Goal: Information Seeking & Learning: Check status

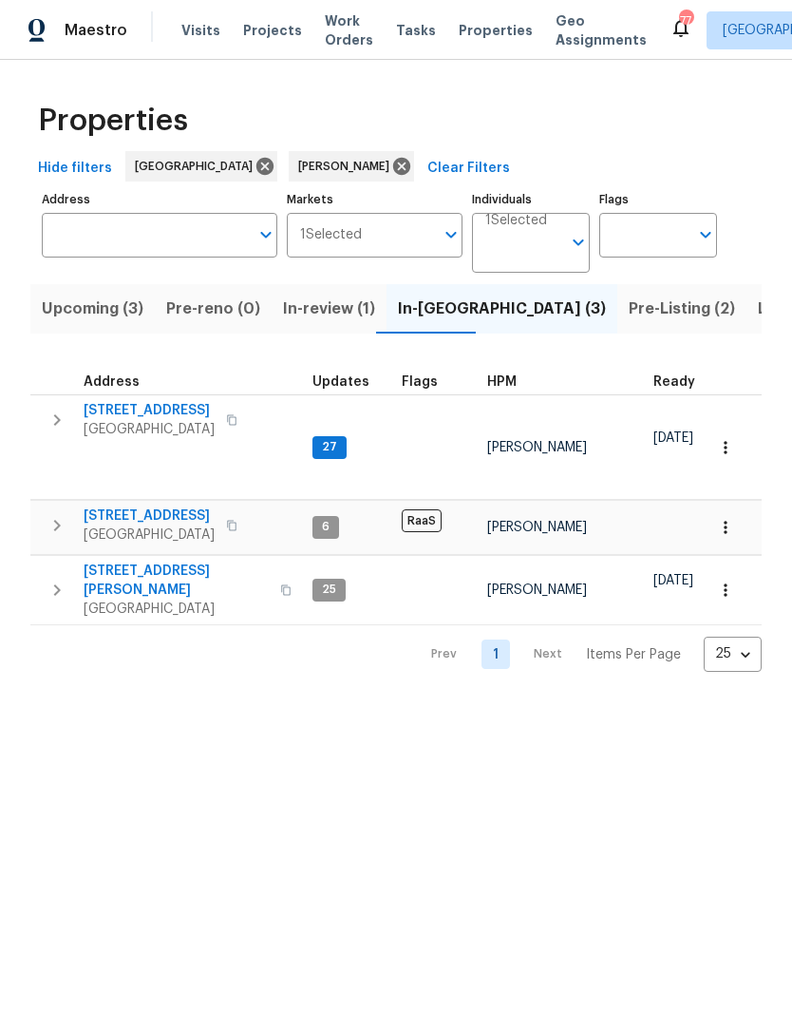
click at [629, 313] on span "Pre-Listing (2)" at bounding box center [682, 309] width 106 height 27
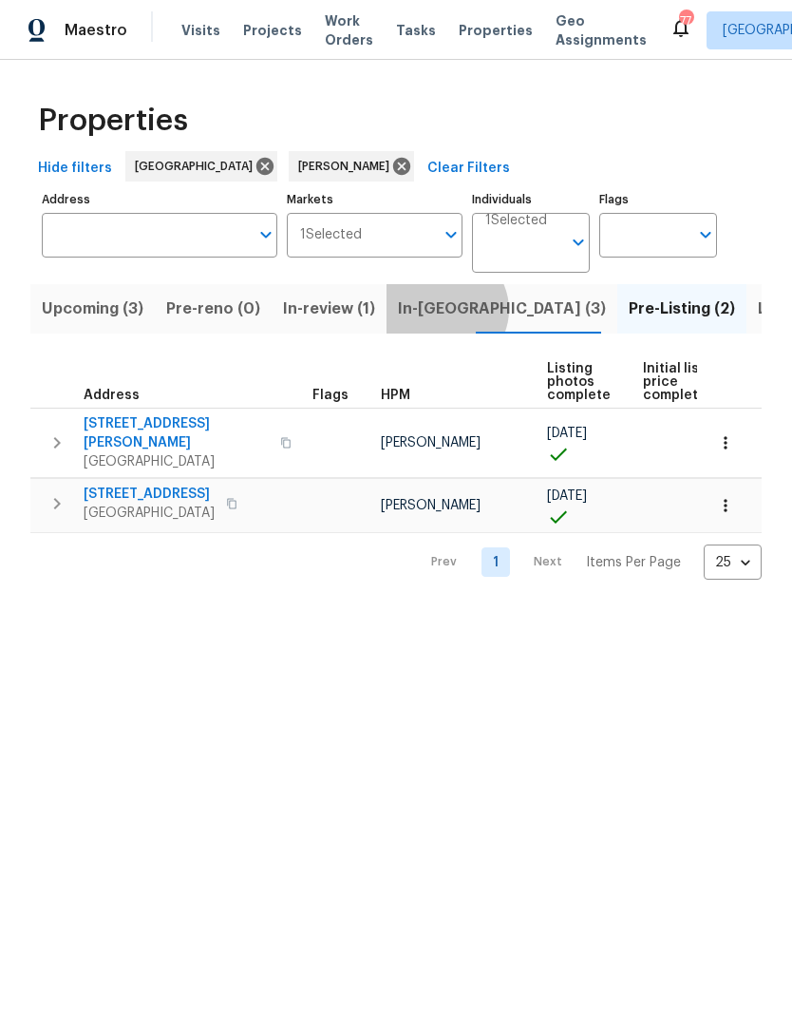
click at [434, 311] on span "In-reno (3)" at bounding box center [502, 309] width 208 height 27
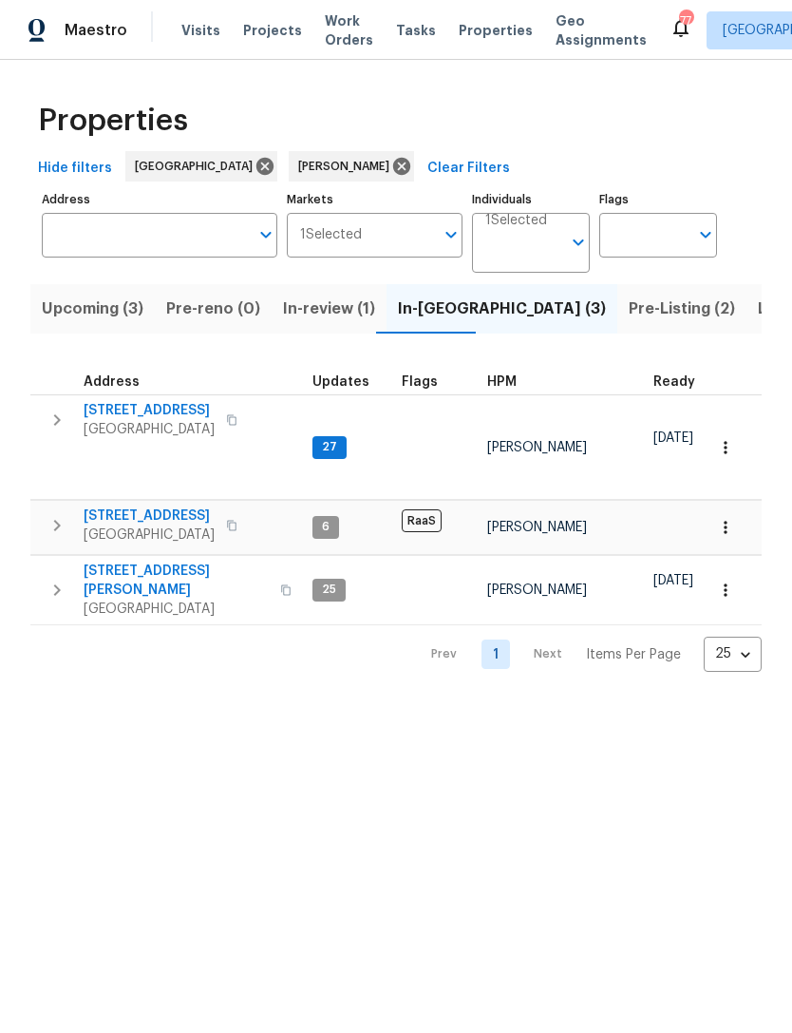
click at [55, 430] on icon "button" at bounding box center [57, 420] width 23 height 23
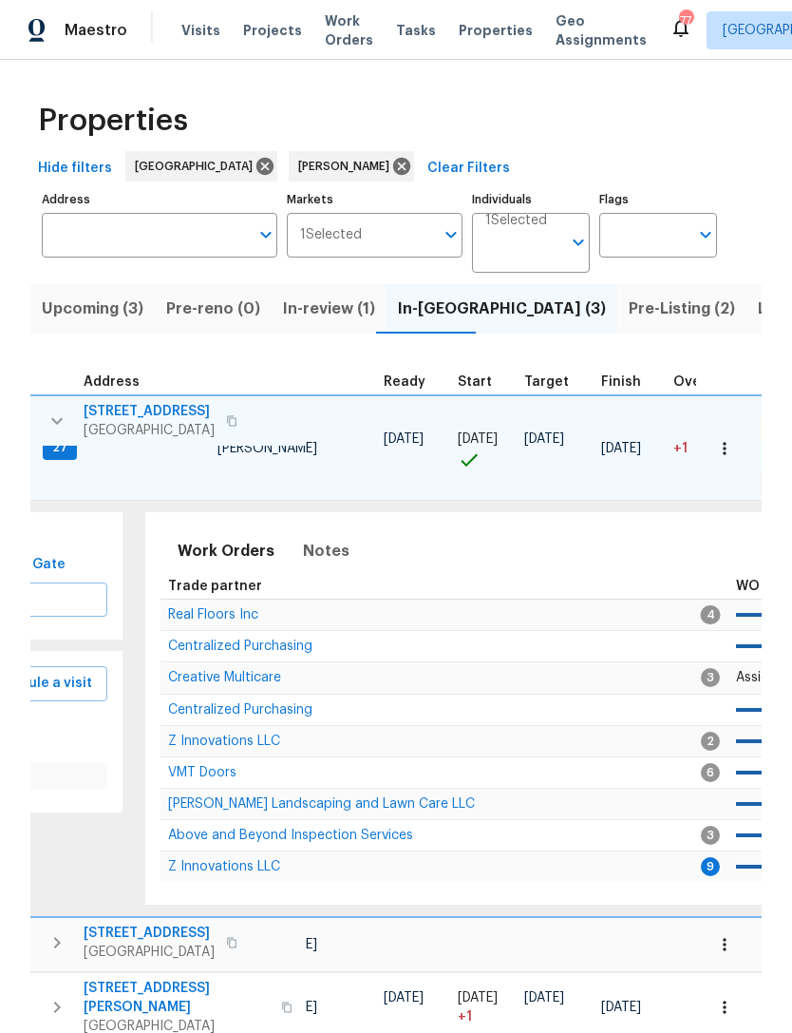
scroll to position [0, 238]
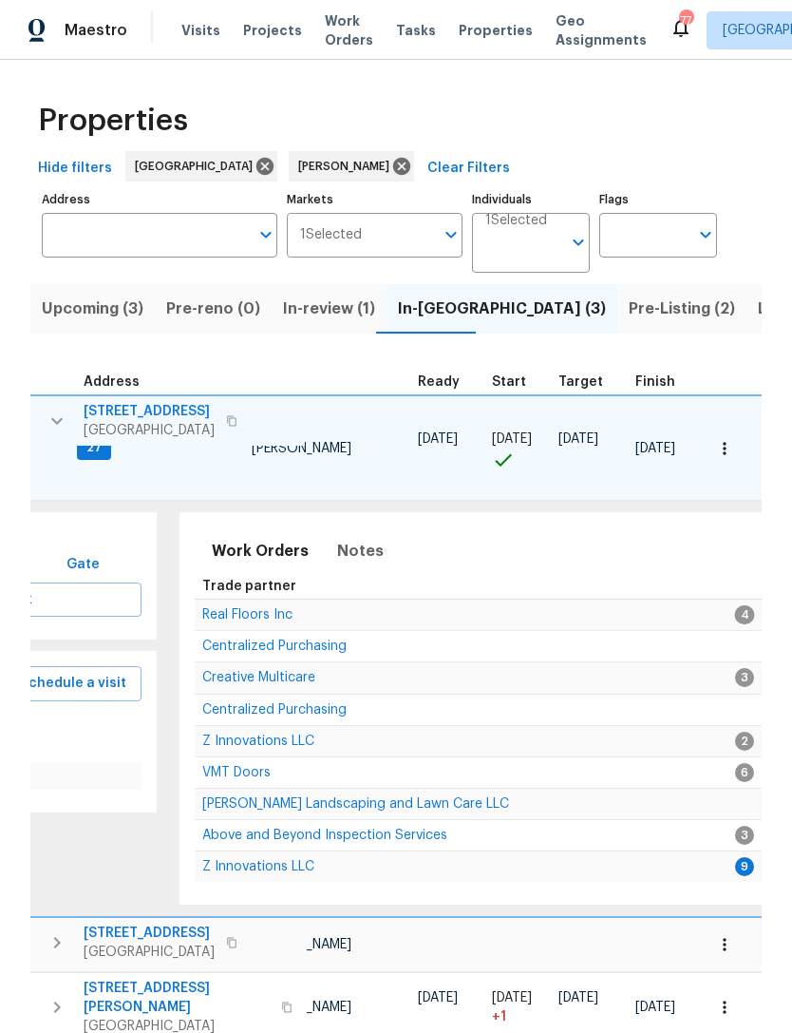
click at [236, 862] on span "Z Innovations LLC" at bounding box center [258, 866] width 112 height 13
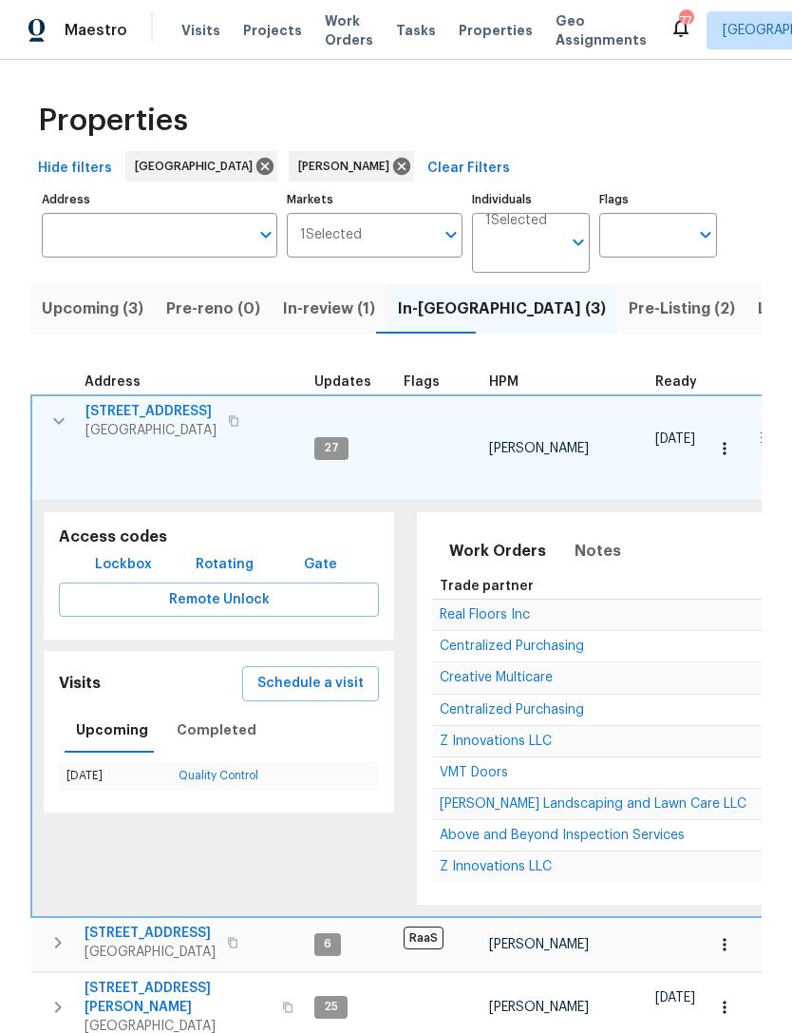
scroll to position [0, 0]
click at [52, 419] on icon "button" at bounding box center [59, 421] width 23 height 23
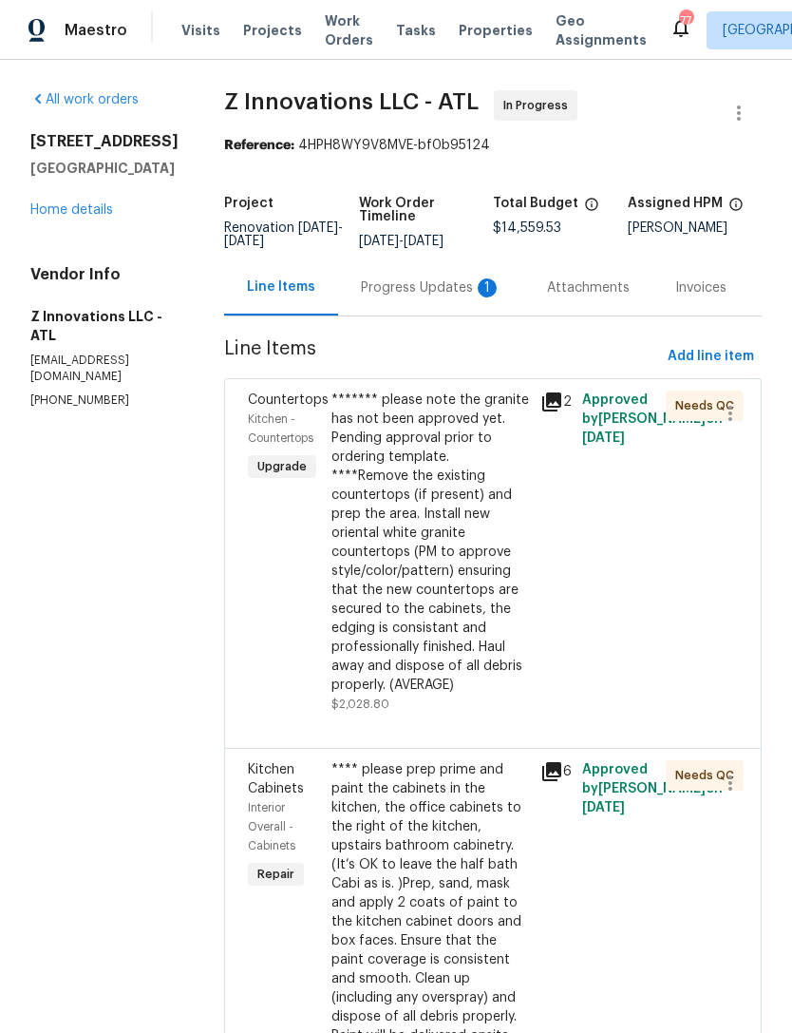
click at [405, 306] on div "Progress Updates 1" at bounding box center [431, 287] width 186 height 56
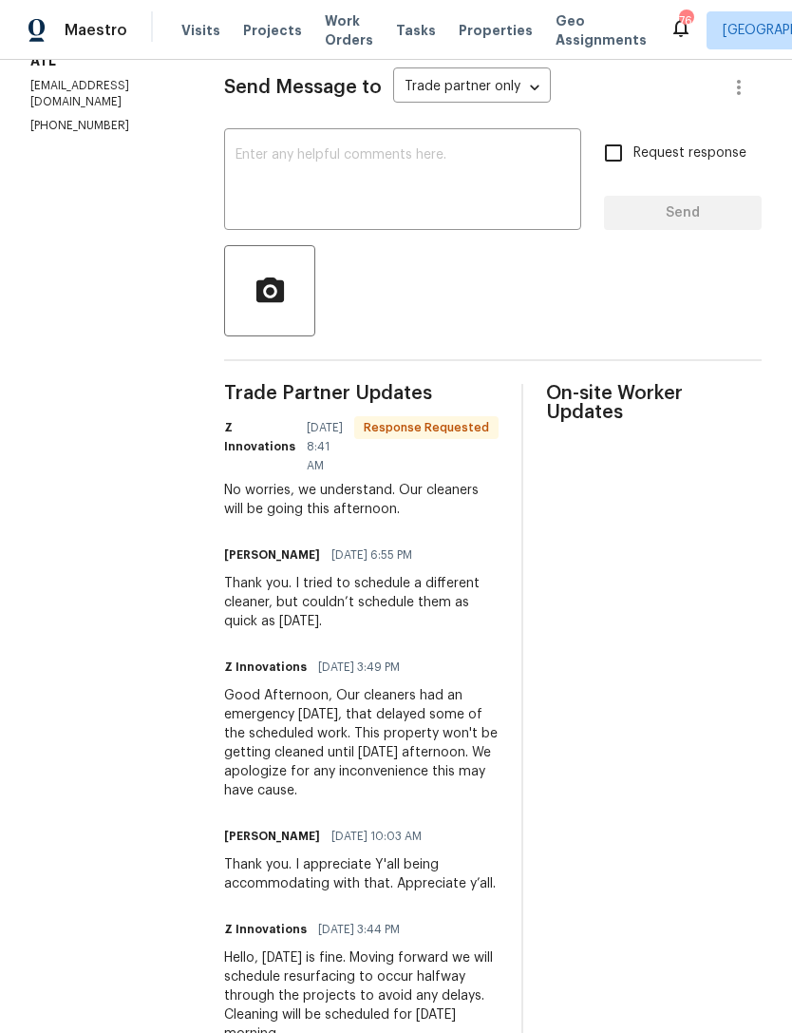
scroll to position [279, 0]
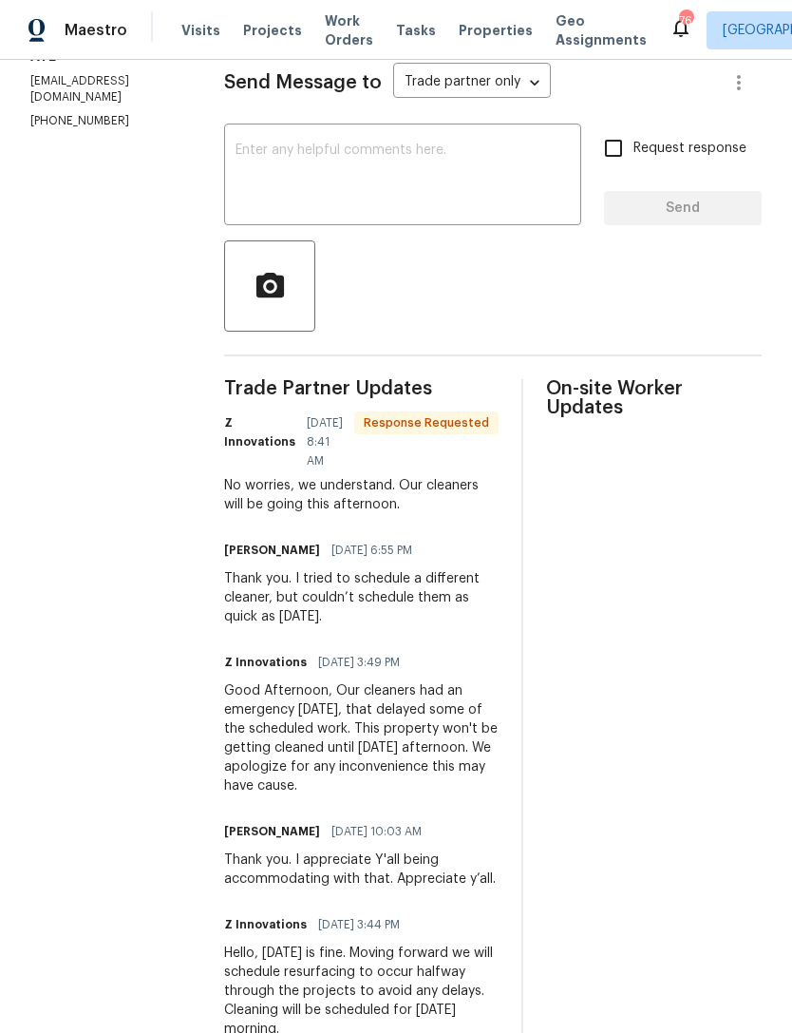
click at [342, 144] on textarea at bounding box center [403, 176] width 334 height 67
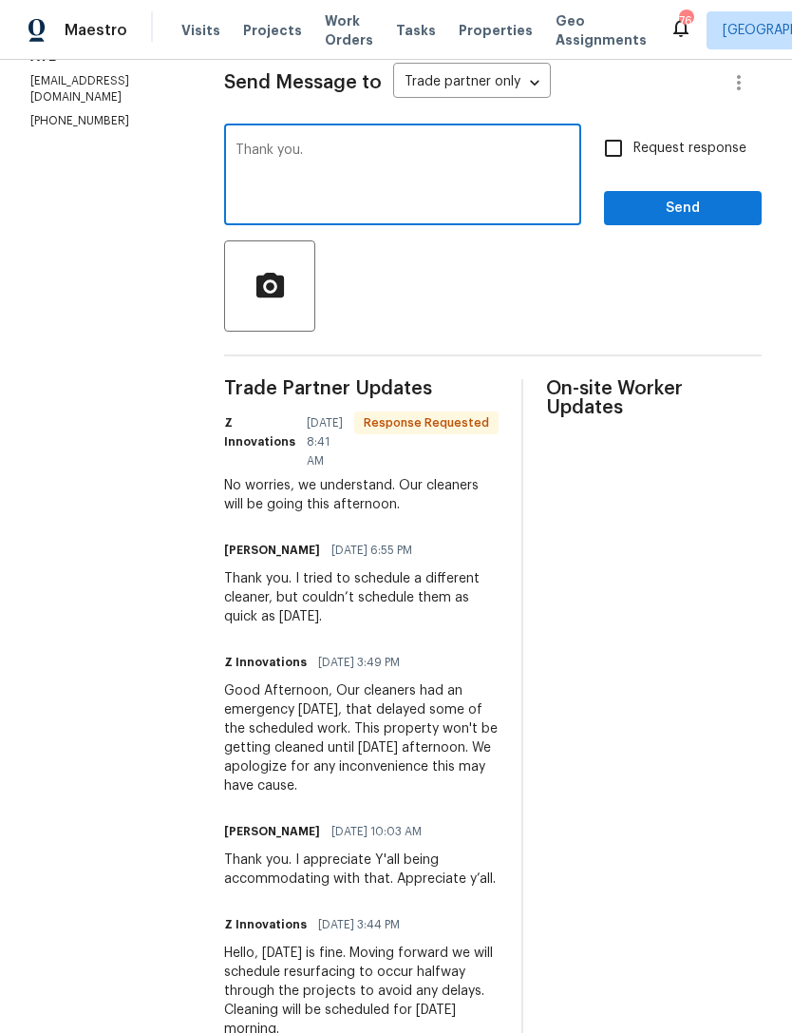
type textarea "Thank you."
click at [717, 202] on span "Send" at bounding box center [683, 209] width 127 height 24
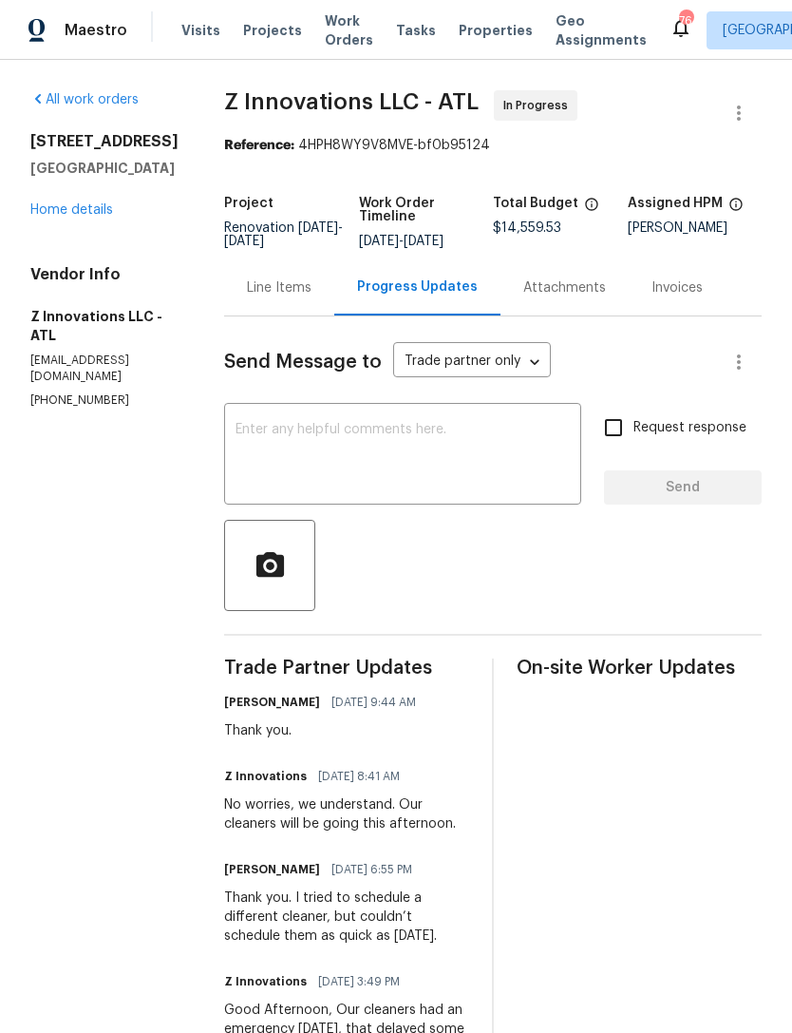
scroll to position [0, 0]
click at [59, 217] on link "Home details" at bounding box center [71, 209] width 83 height 13
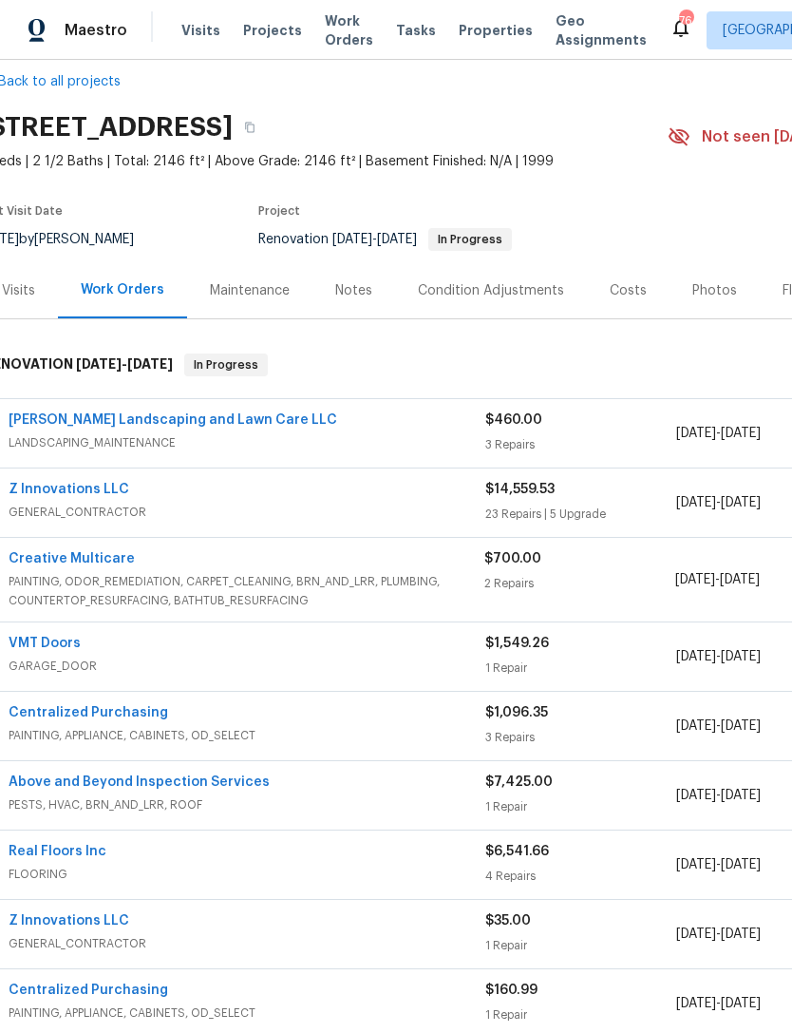
scroll to position [25, 22]
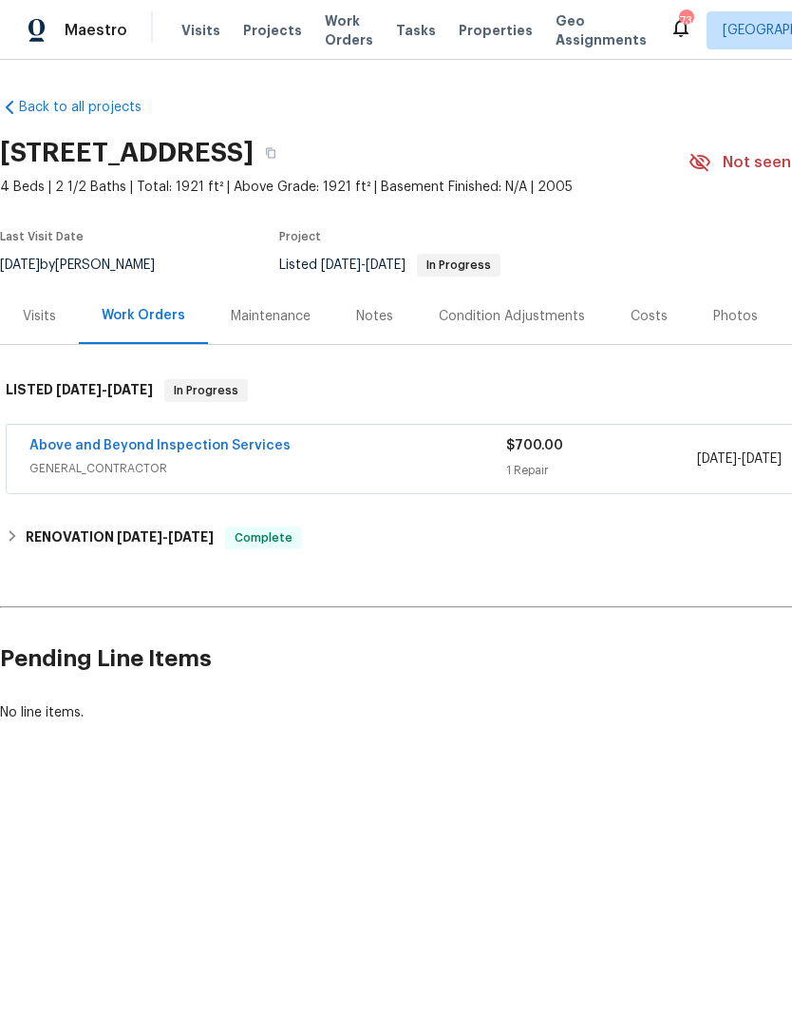
click at [163, 441] on link "Above and Beyond Inspection Services" at bounding box center [159, 445] width 261 height 13
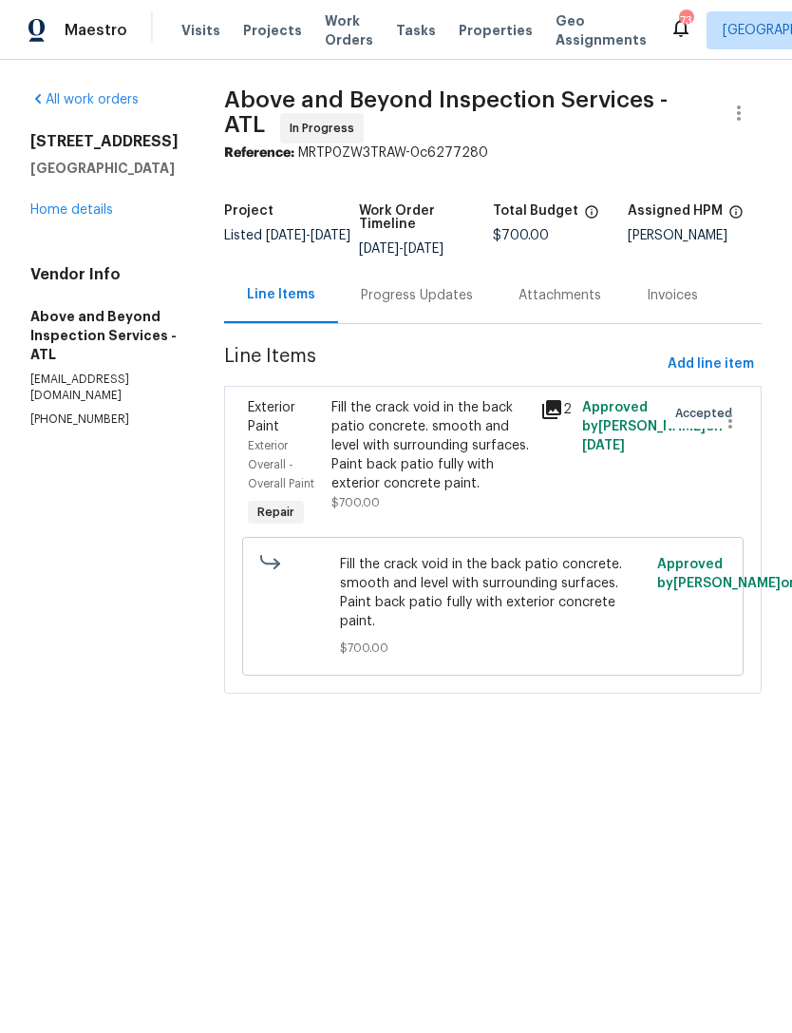
click at [62, 209] on link "Home details" at bounding box center [71, 209] width 83 height 13
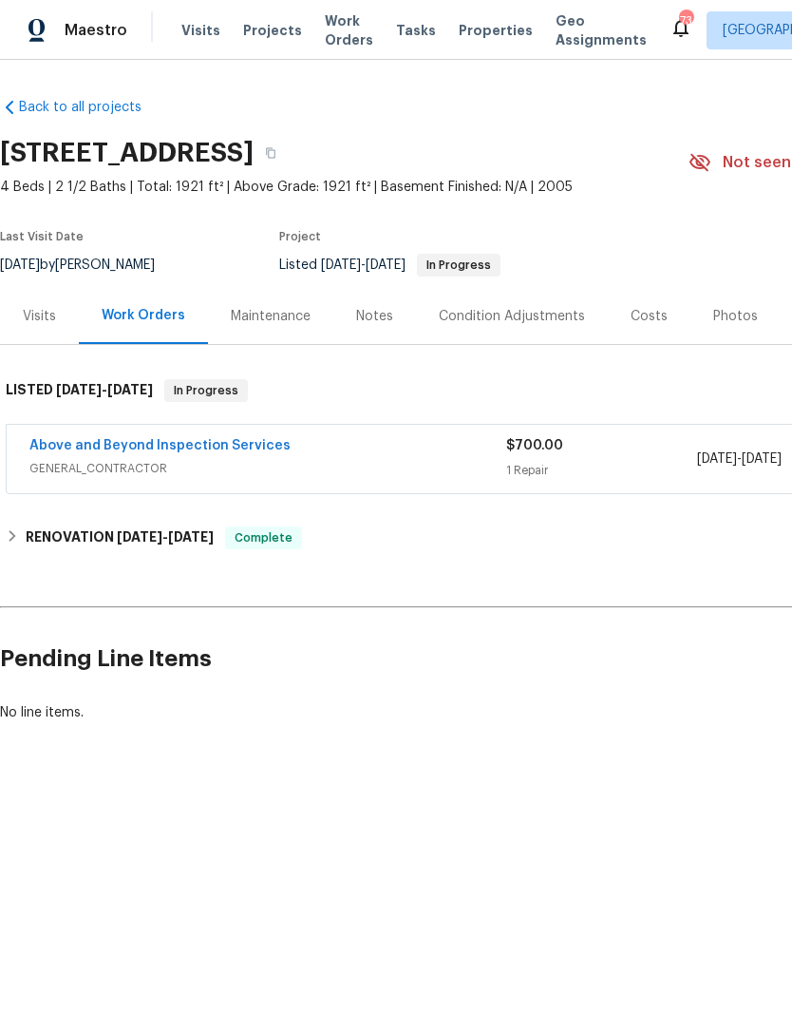
click at [100, 451] on link "Above and Beyond Inspection Services" at bounding box center [159, 445] width 261 height 13
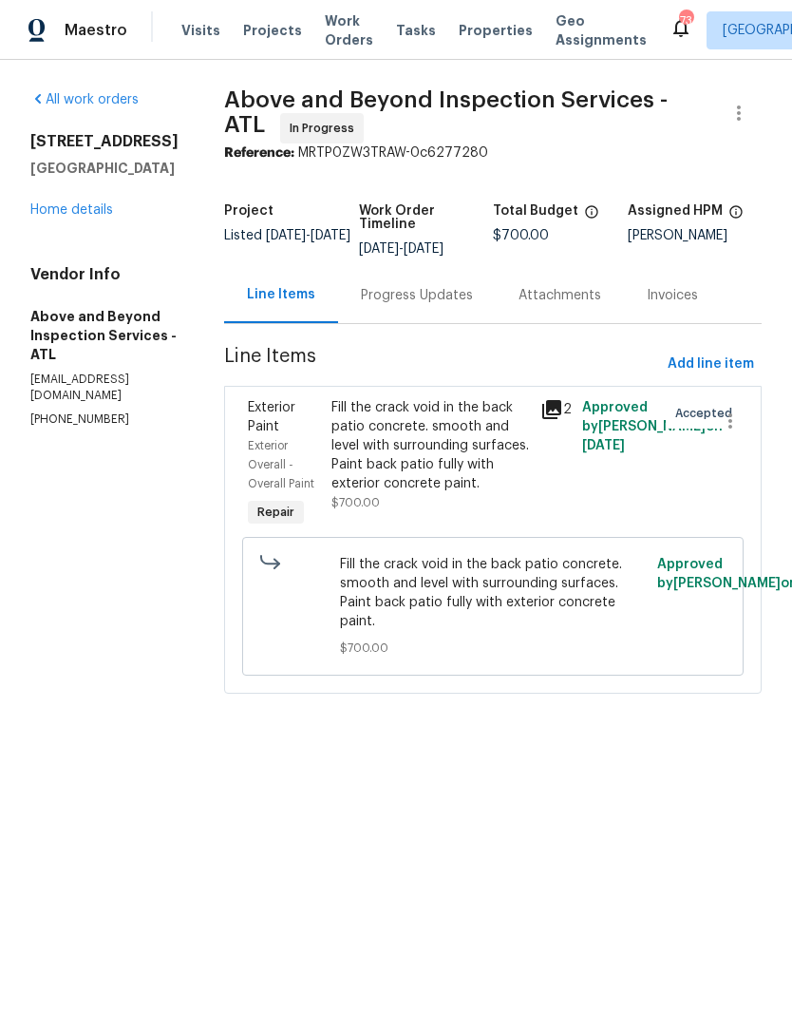
click at [69, 204] on link "Home details" at bounding box center [71, 209] width 83 height 13
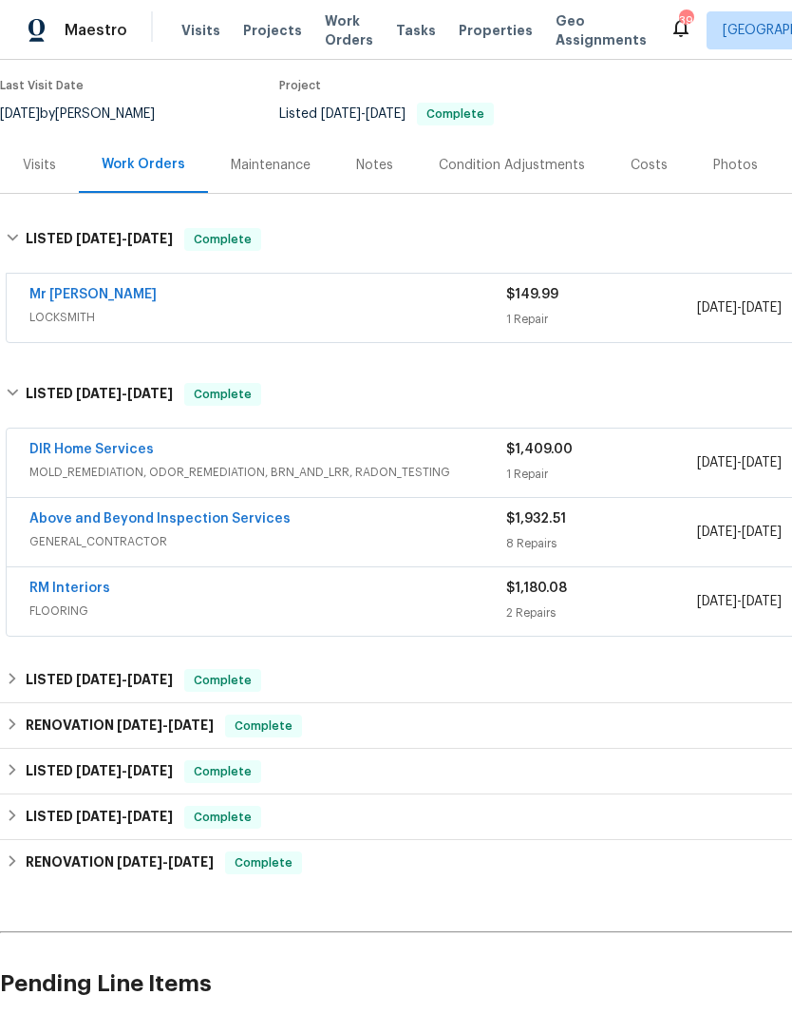
scroll to position [151, 0]
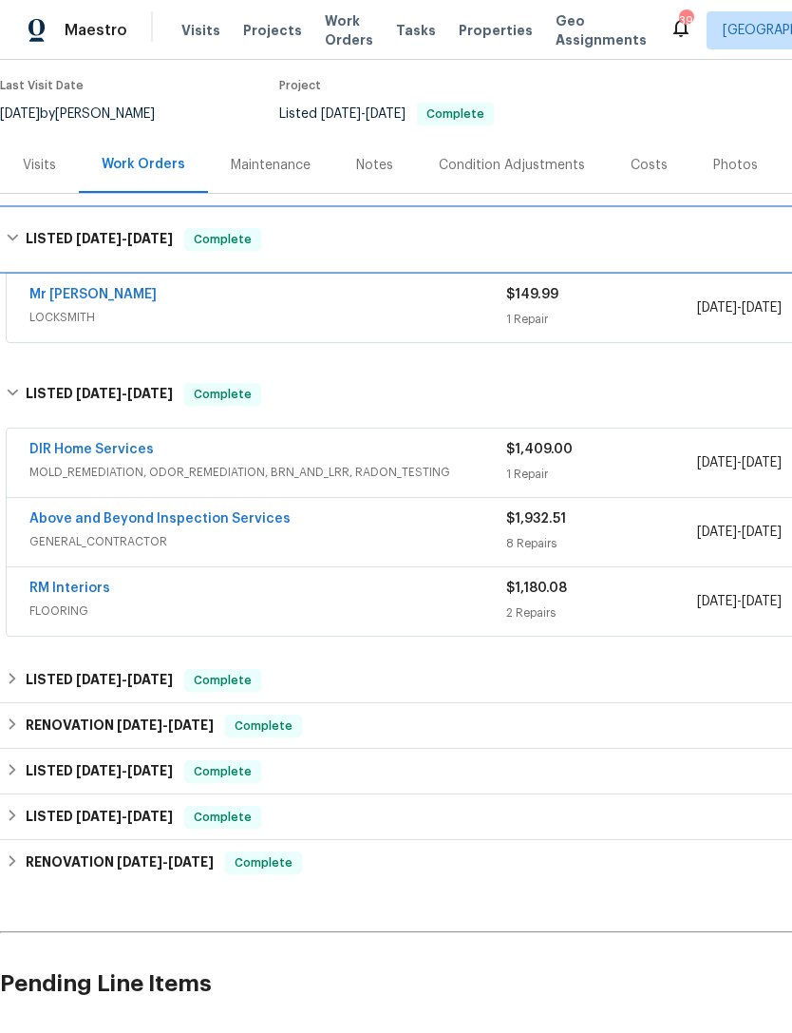
click at [36, 234] on h6 "LISTED 9/14/25 - 9/15/25" at bounding box center [99, 239] width 147 height 23
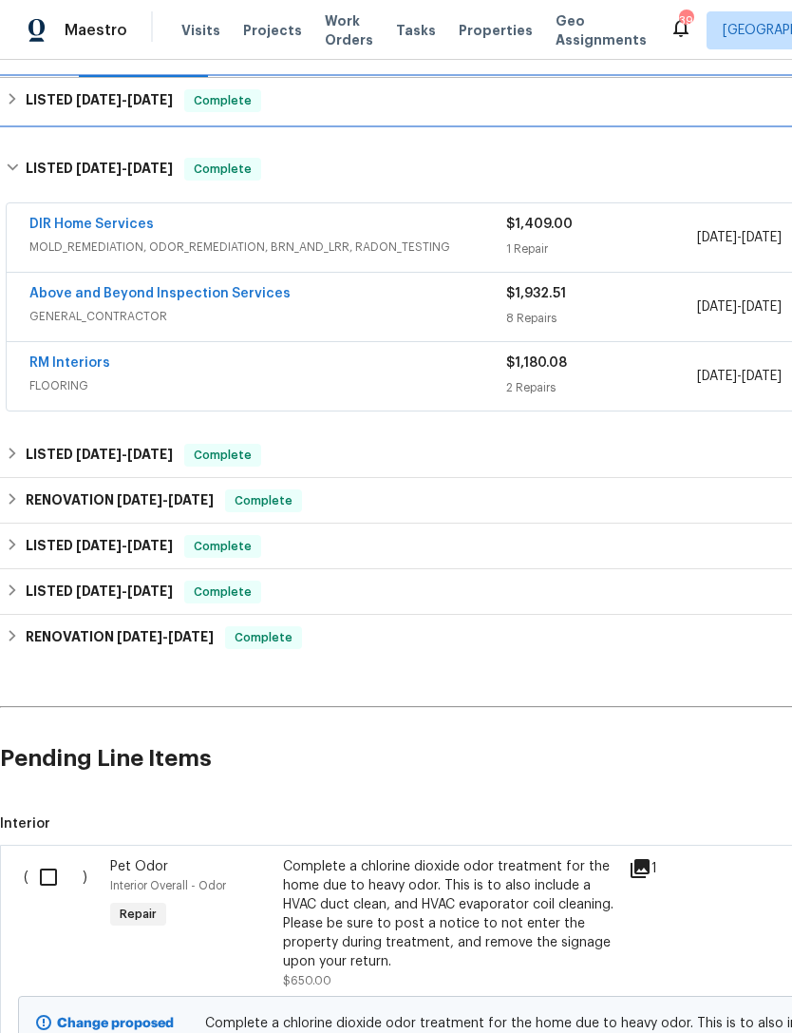
scroll to position [280, -1]
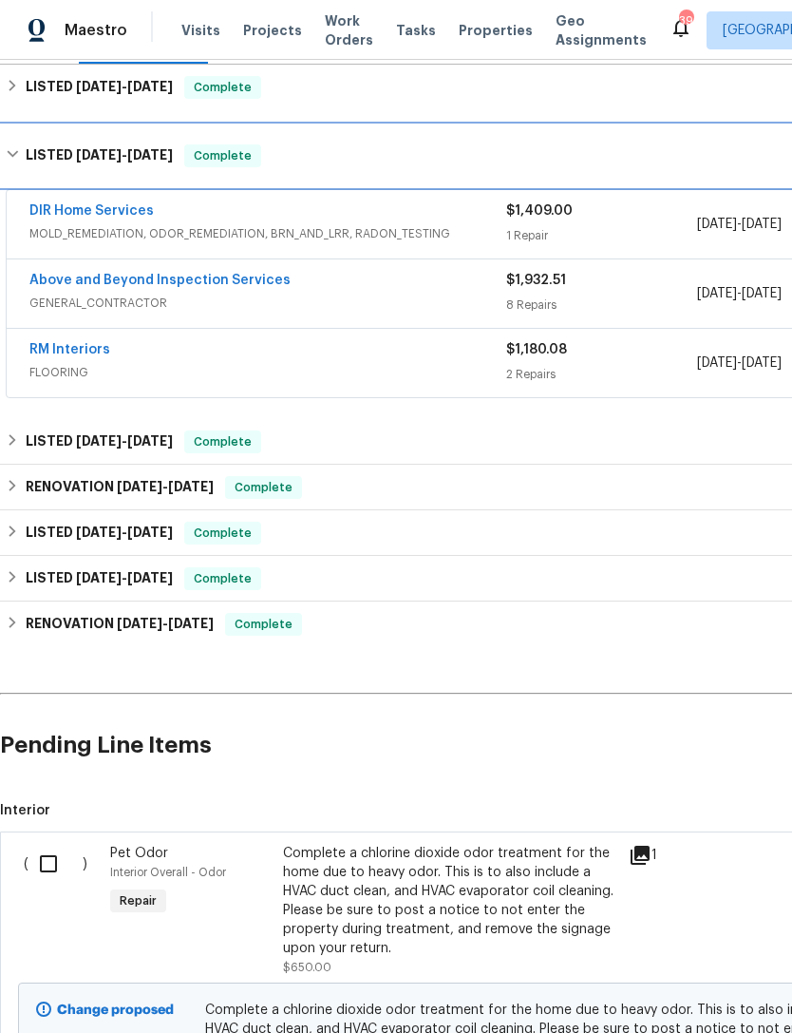
click at [29, 140] on div "LISTED 6/26/25 - 7/28/25 Complete" at bounding box center [537, 155] width 1074 height 61
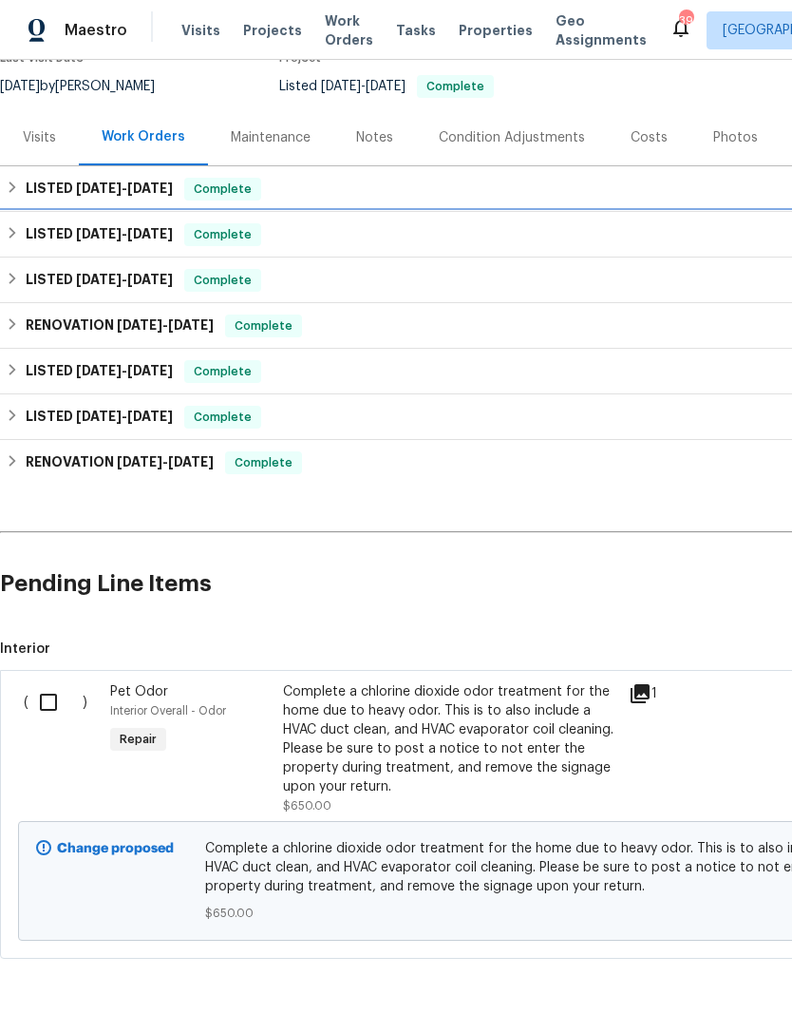
scroll to position [173, 0]
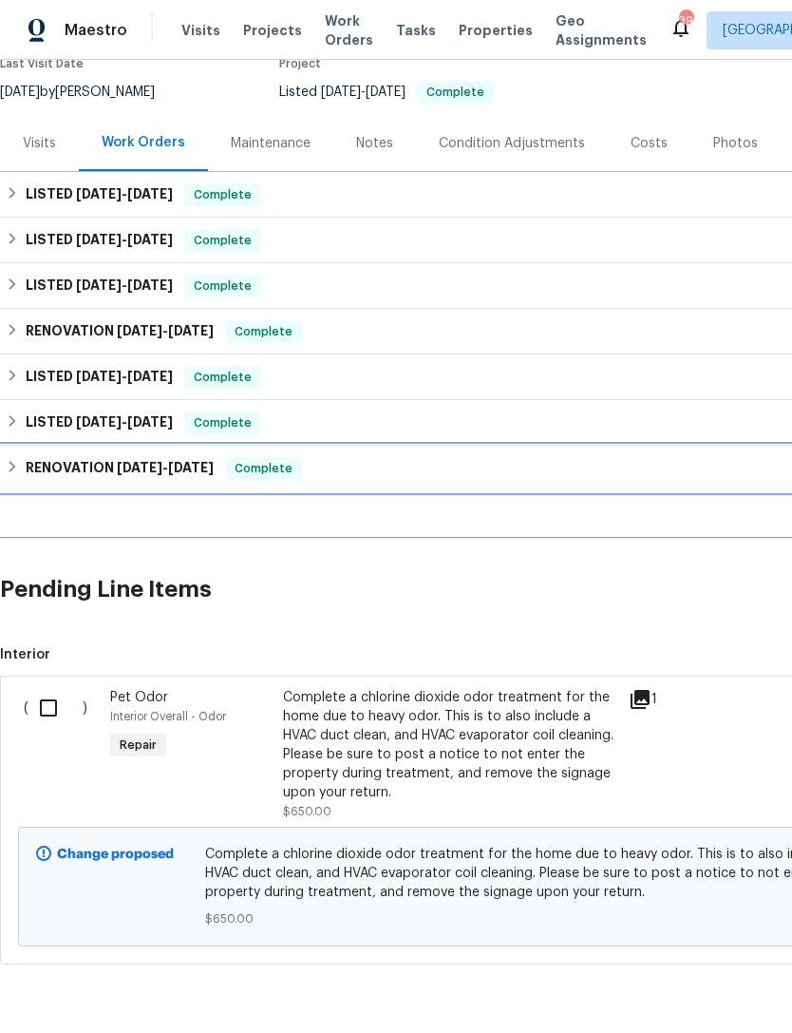
click at [87, 474] on h6 "RENOVATION [DATE] - [DATE]" at bounding box center [120, 468] width 188 height 23
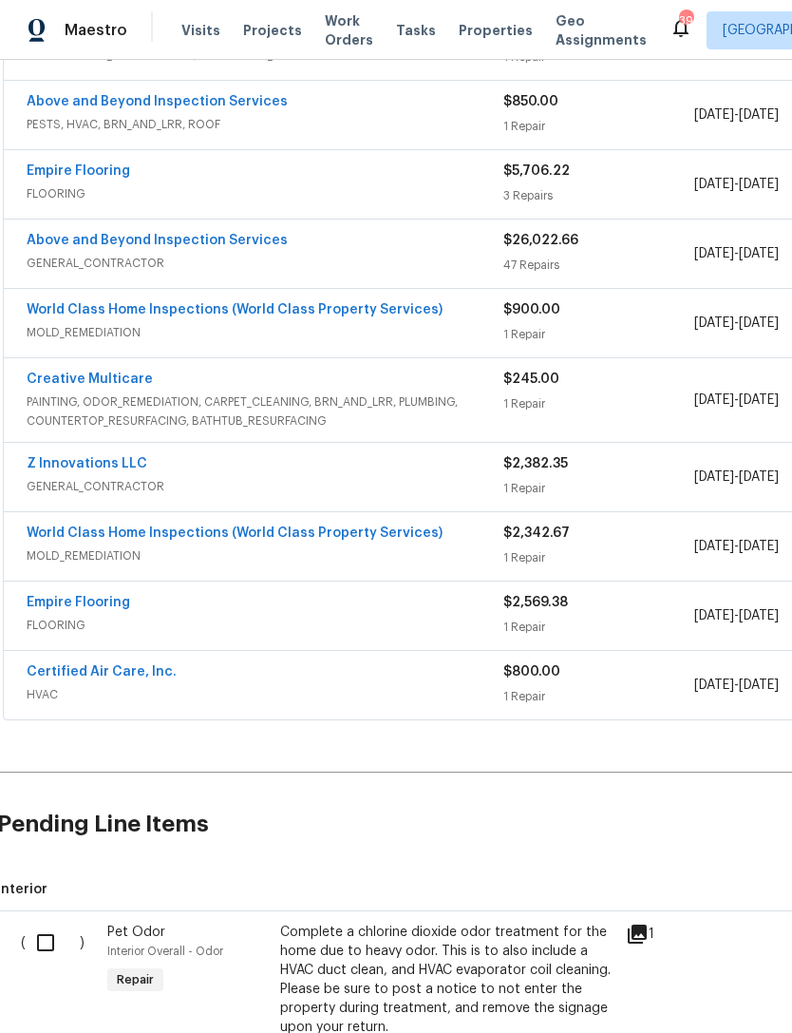
scroll to position [1033, 3]
click at [245, 529] on link "World Class Home Inspections (World Class Property Services)" at bounding box center [235, 533] width 416 height 13
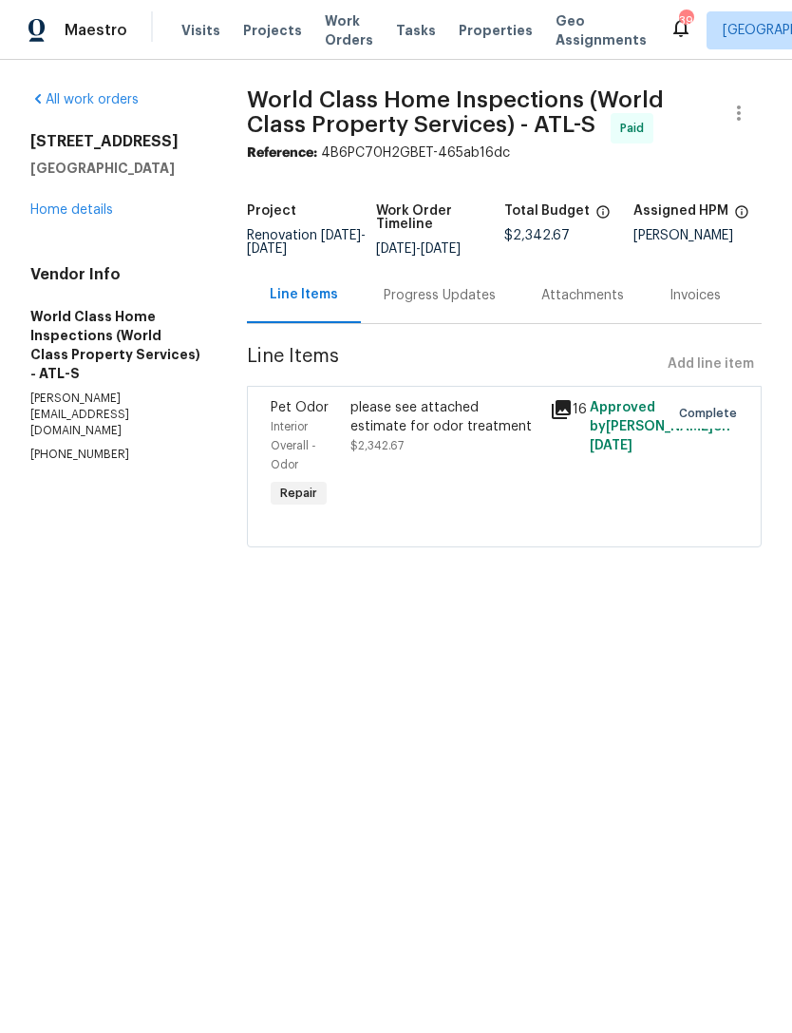
click at [516, 476] on div "please see attached estimate for odor treatment $2,342.67" at bounding box center [445, 454] width 200 height 125
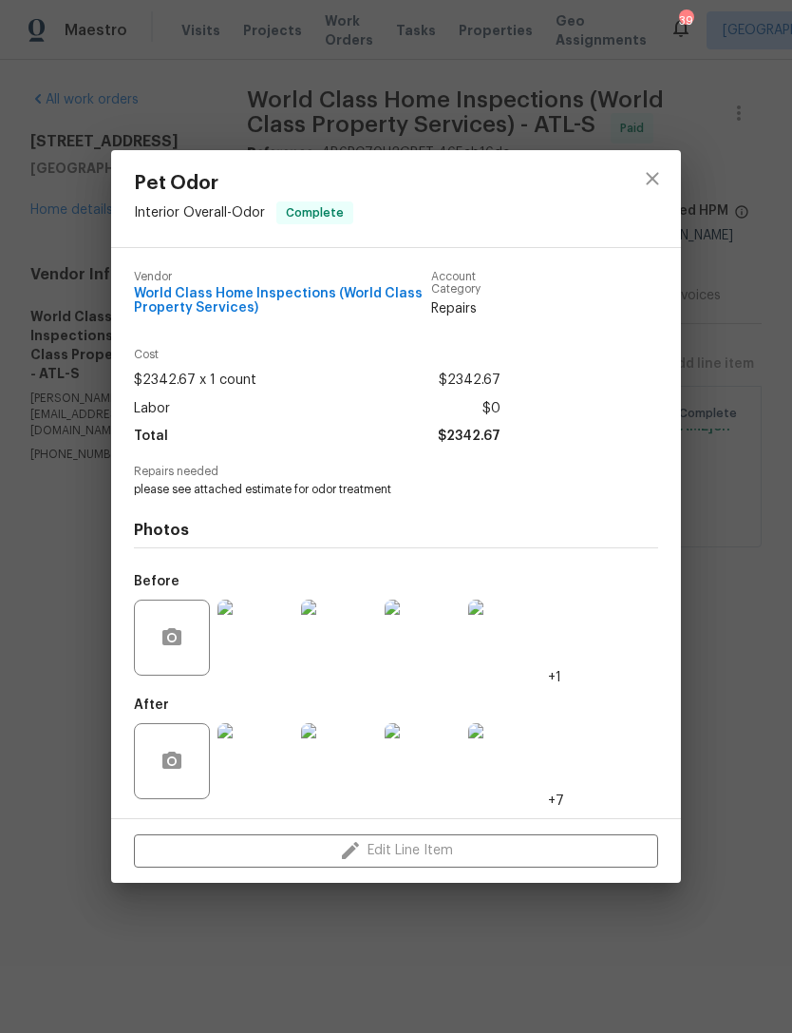
click at [512, 656] on img at bounding box center [506, 638] width 76 height 76
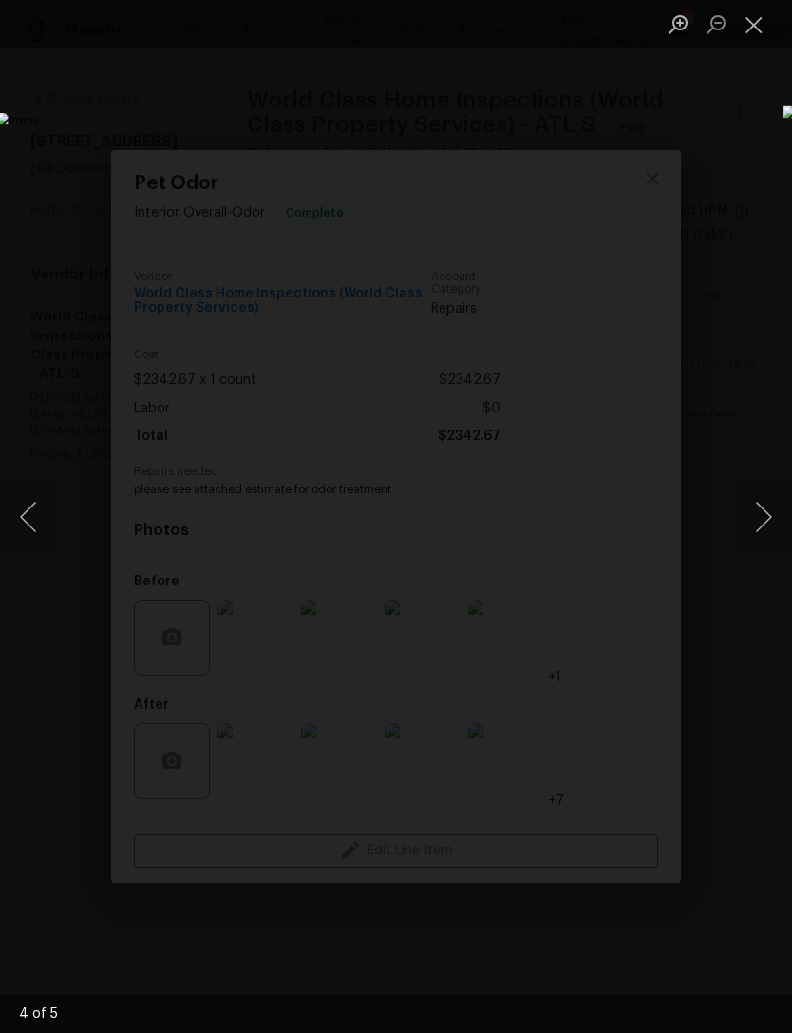
click at [765, 494] on button "Next image" at bounding box center [763, 517] width 57 height 76
click at [762, 503] on button "Next image" at bounding box center [763, 517] width 57 height 76
click at [765, 512] on button "Next image" at bounding box center [763, 517] width 57 height 76
click at [762, 520] on button "Next image" at bounding box center [763, 517] width 57 height 76
click at [757, 516] on button "Next image" at bounding box center [763, 517] width 57 height 76
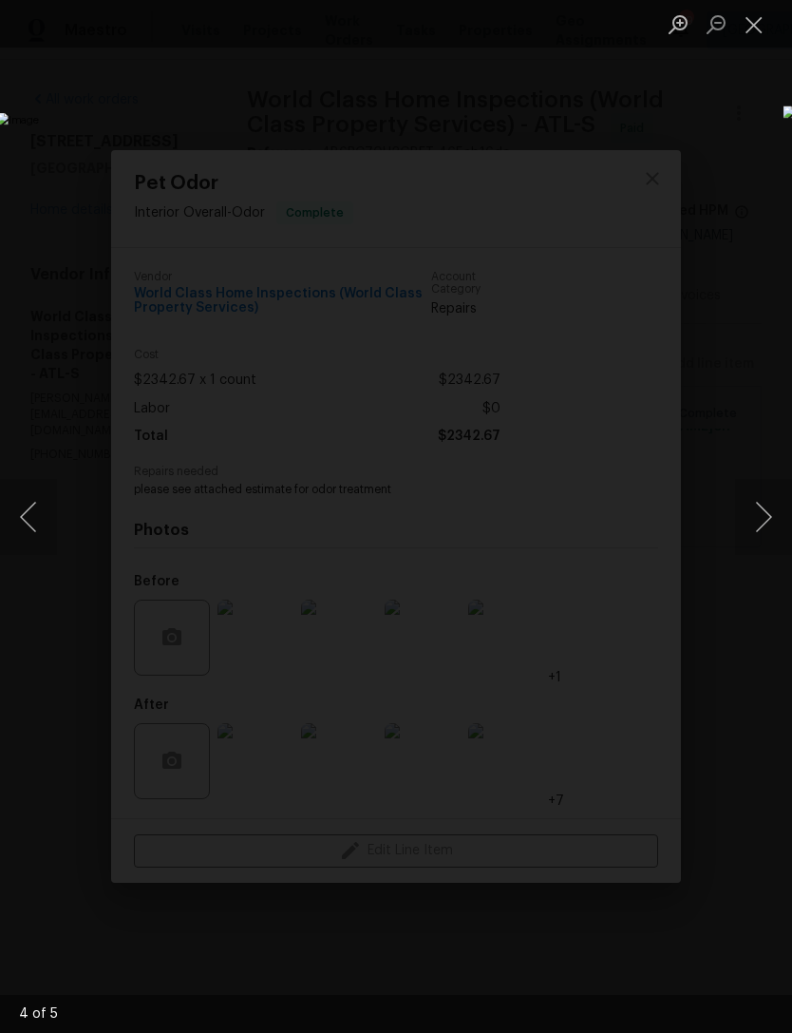
click at [764, 512] on button "Next image" at bounding box center [763, 517] width 57 height 76
click at [760, 519] on button "Next image" at bounding box center [763, 517] width 57 height 76
click at [763, 509] on button "Next image" at bounding box center [763, 517] width 57 height 76
click at [763, 504] on button "Next image" at bounding box center [763, 517] width 57 height 76
click at [757, 506] on button "Next image" at bounding box center [763, 517] width 57 height 76
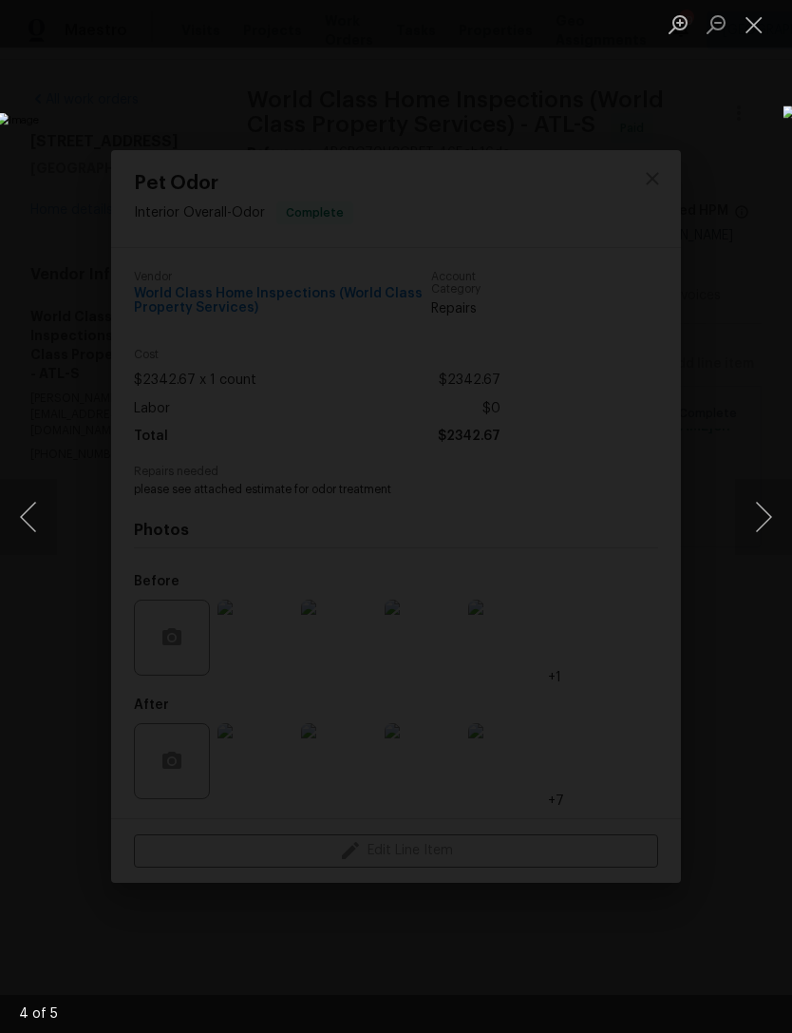
click at [753, 32] on button "Close lightbox" at bounding box center [754, 24] width 38 height 33
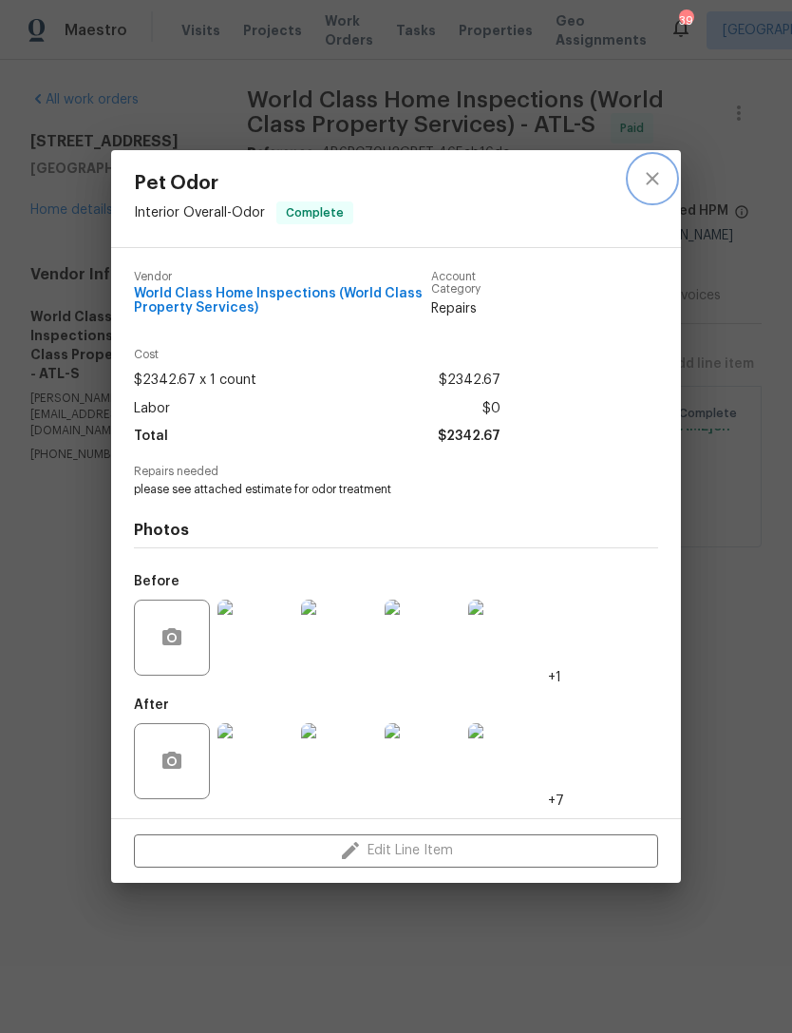
click at [658, 168] on icon "close" at bounding box center [652, 178] width 23 height 23
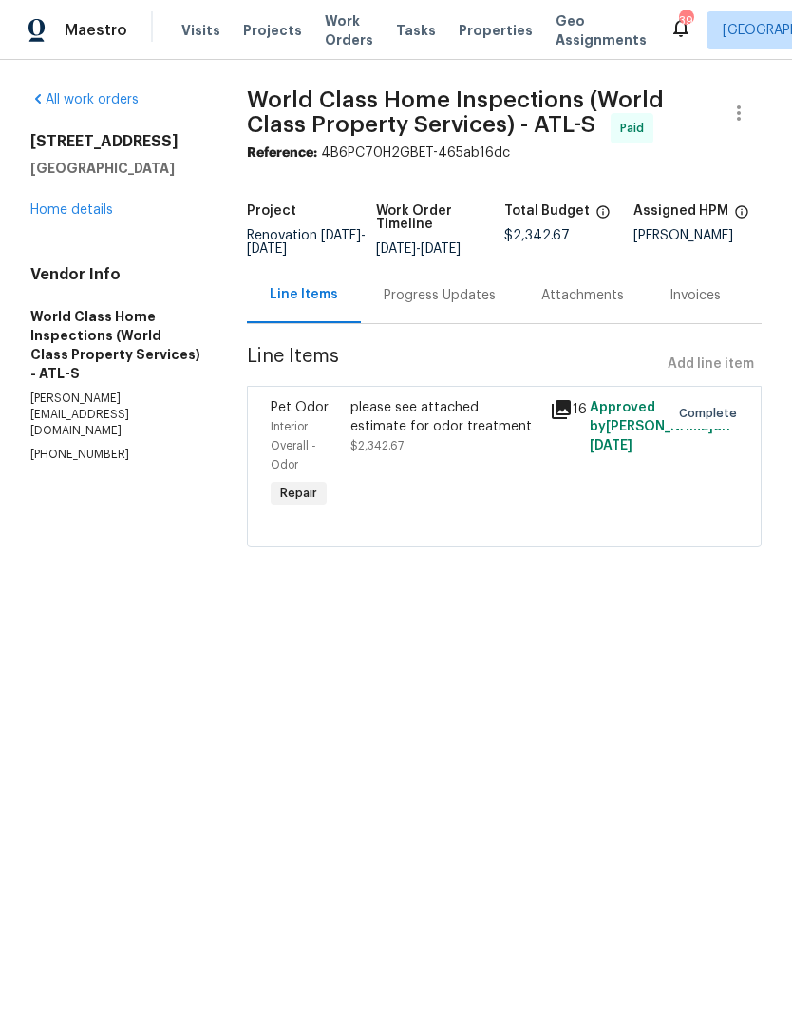
click at [87, 204] on link "Home details" at bounding box center [71, 209] width 83 height 13
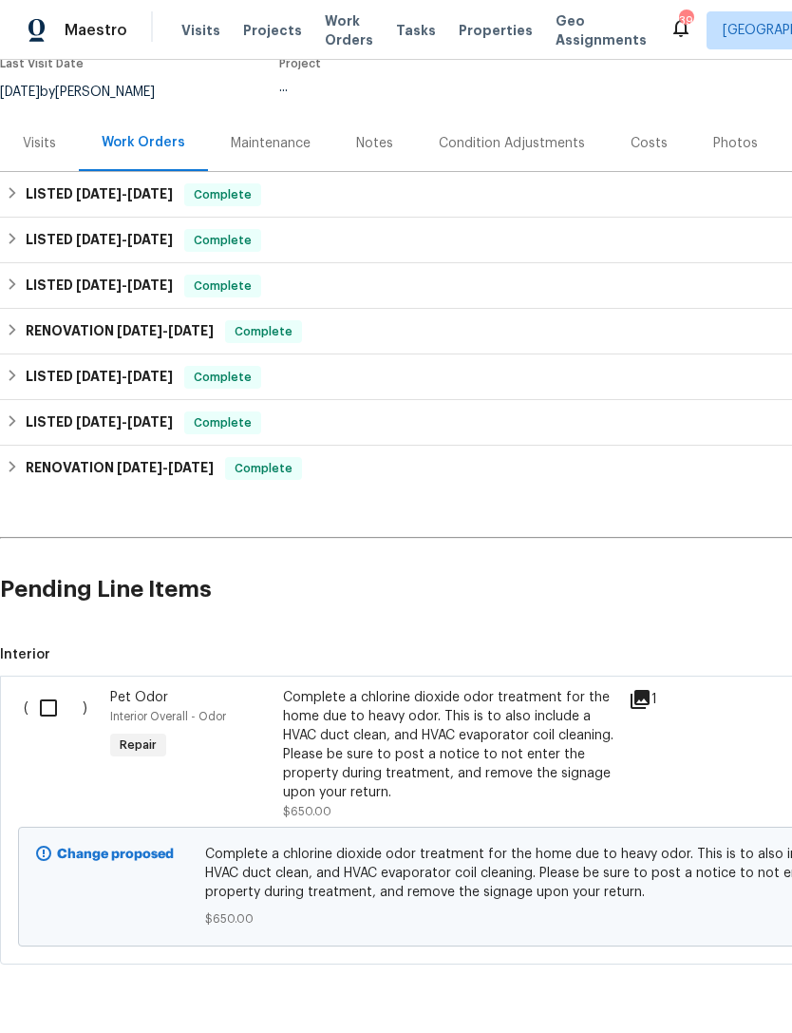
scroll to position [61, 0]
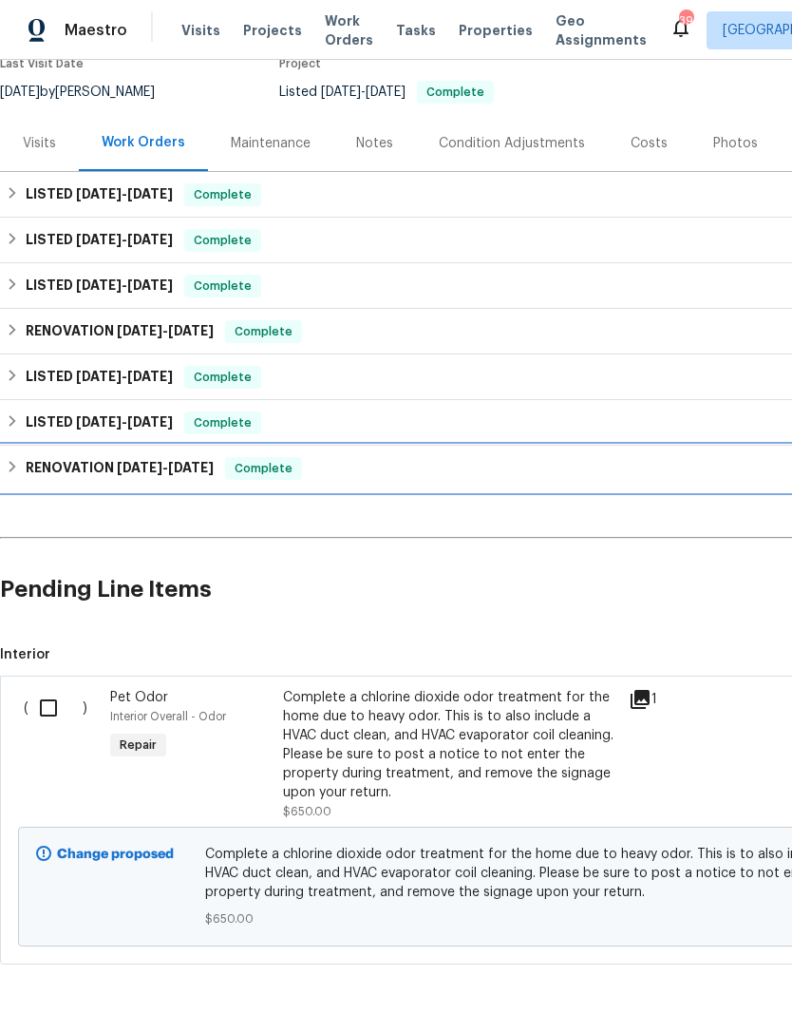
click at [86, 457] on h6 "RENOVATION [DATE] - [DATE]" at bounding box center [120, 468] width 188 height 23
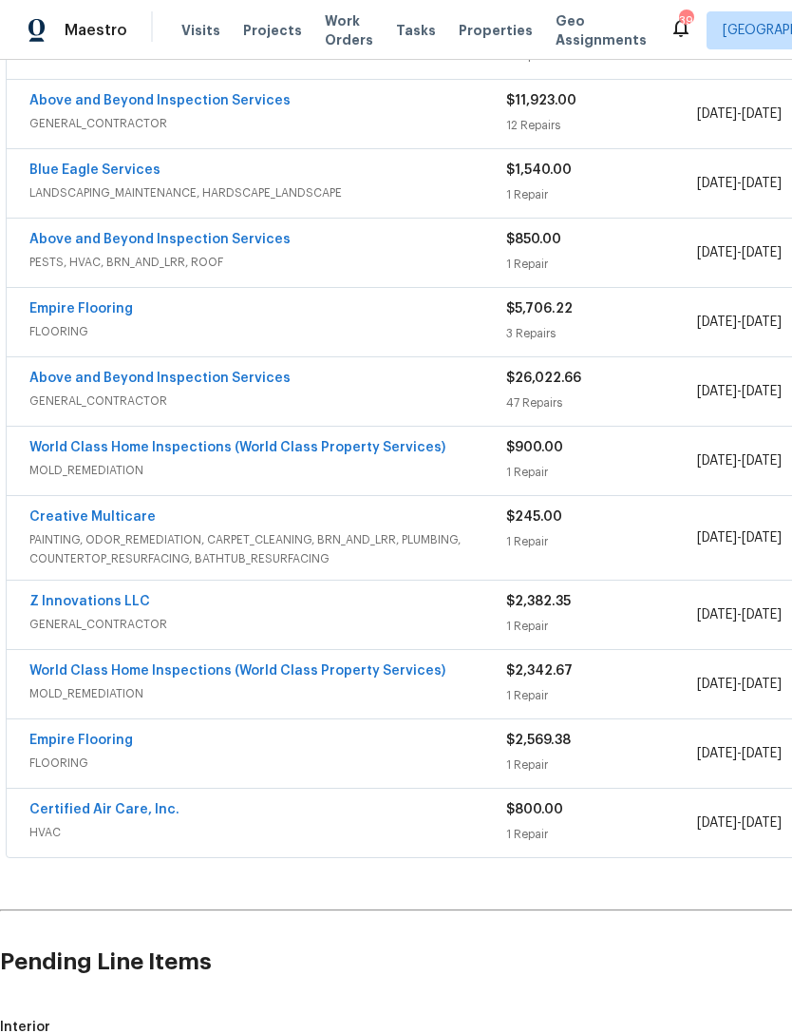
scroll to position [898, 0]
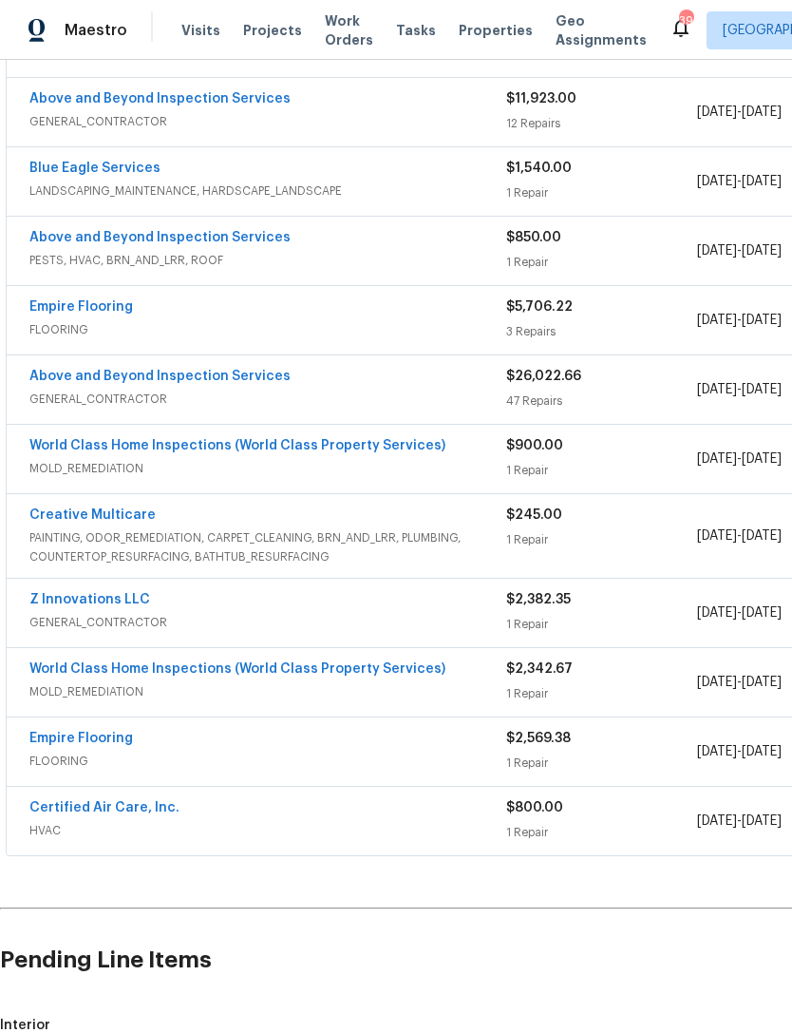
click at [168, 439] on link "World Class Home Inspections (World Class Property Services)" at bounding box center [237, 445] width 416 height 13
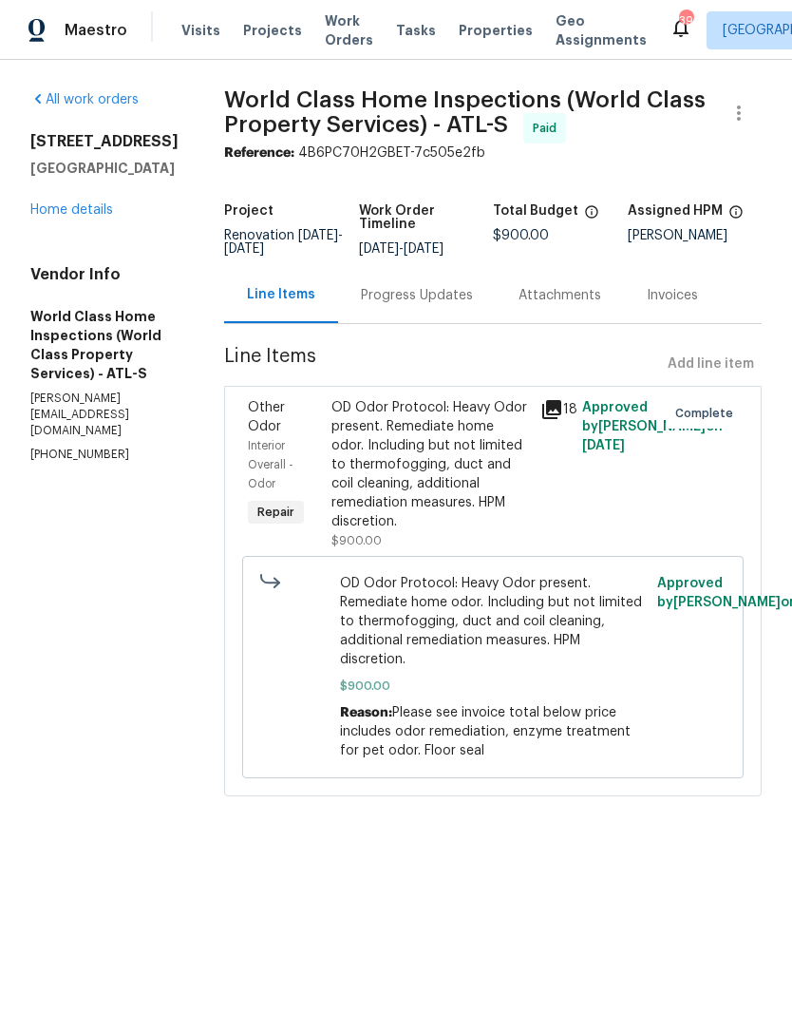
click at [472, 459] on div "OD Odor Protocol: Heavy Odor present. Remediate home odor. Including but not li…" at bounding box center [431, 464] width 198 height 133
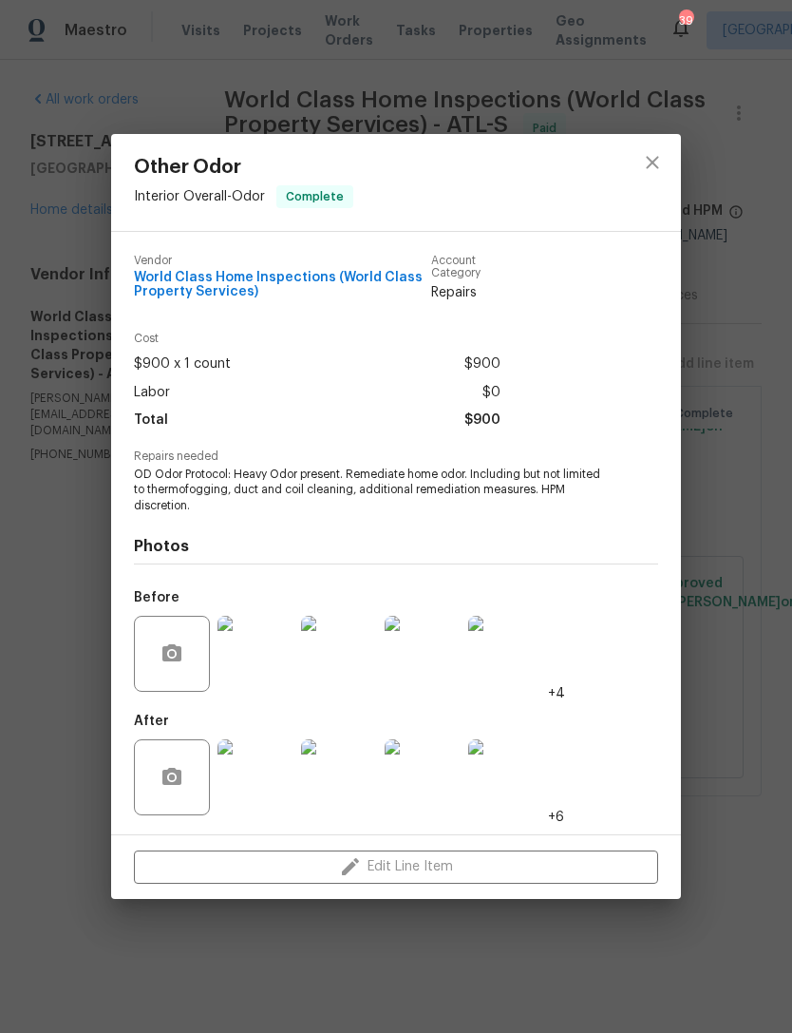
click at [255, 790] on img at bounding box center [256, 777] width 76 height 76
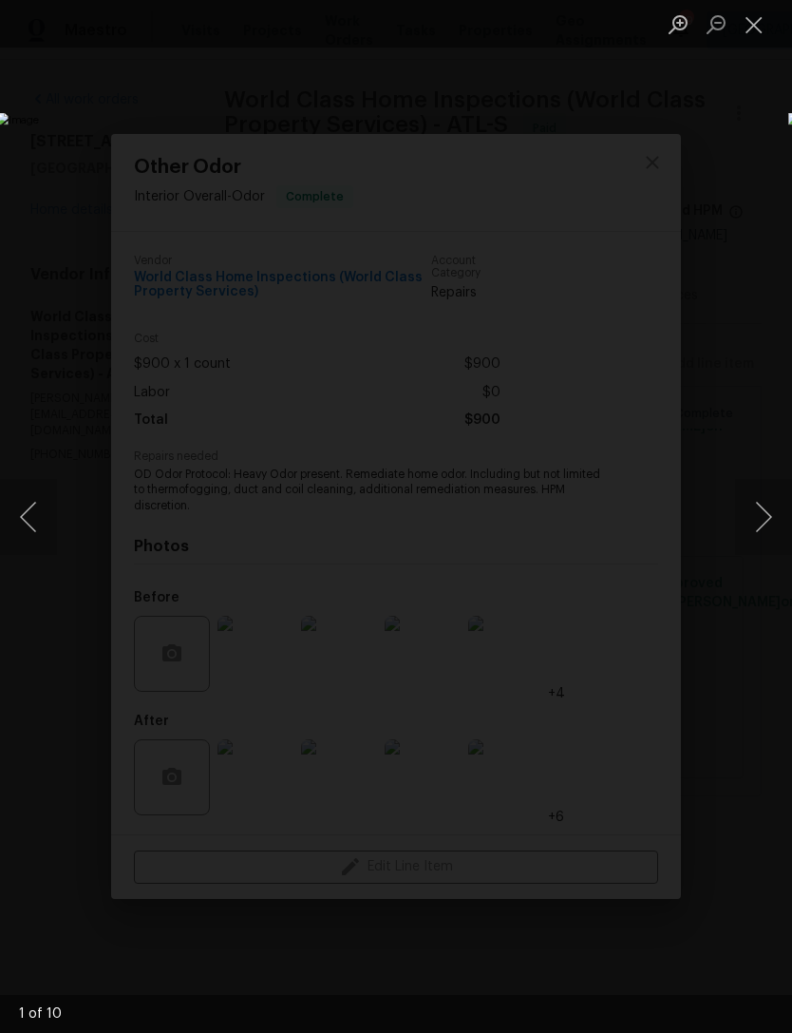
click at [763, 509] on button "Next image" at bounding box center [763, 517] width 57 height 76
click at [761, 502] on button "Next image" at bounding box center [763, 517] width 57 height 76
click at [760, 504] on button "Next image" at bounding box center [763, 517] width 57 height 76
click at [759, 505] on button "Next image" at bounding box center [763, 517] width 57 height 76
click at [44, 525] on button "Previous image" at bounding box center [28, 517] width 57 height 76
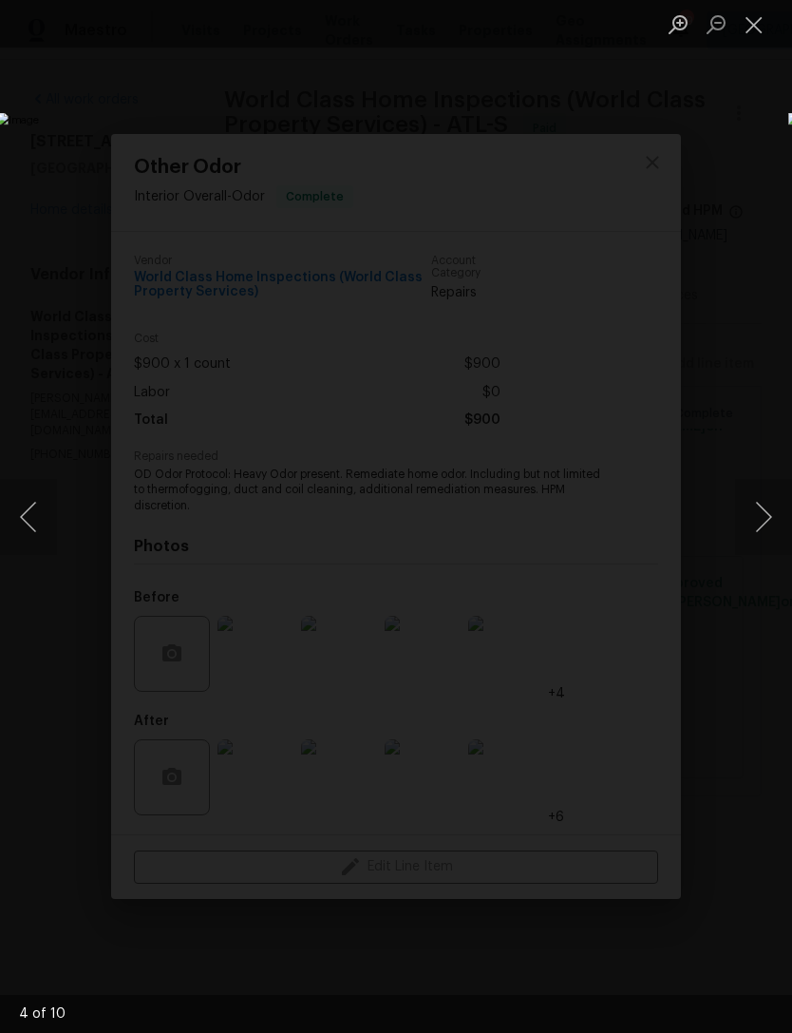
click at [587, 554] on img "Lightbox" at bounding box center [306, 517] width 620 height 808
click at [757, 22] on button "Close lightbox" at bounding box center [754, 24] width 38 height 33
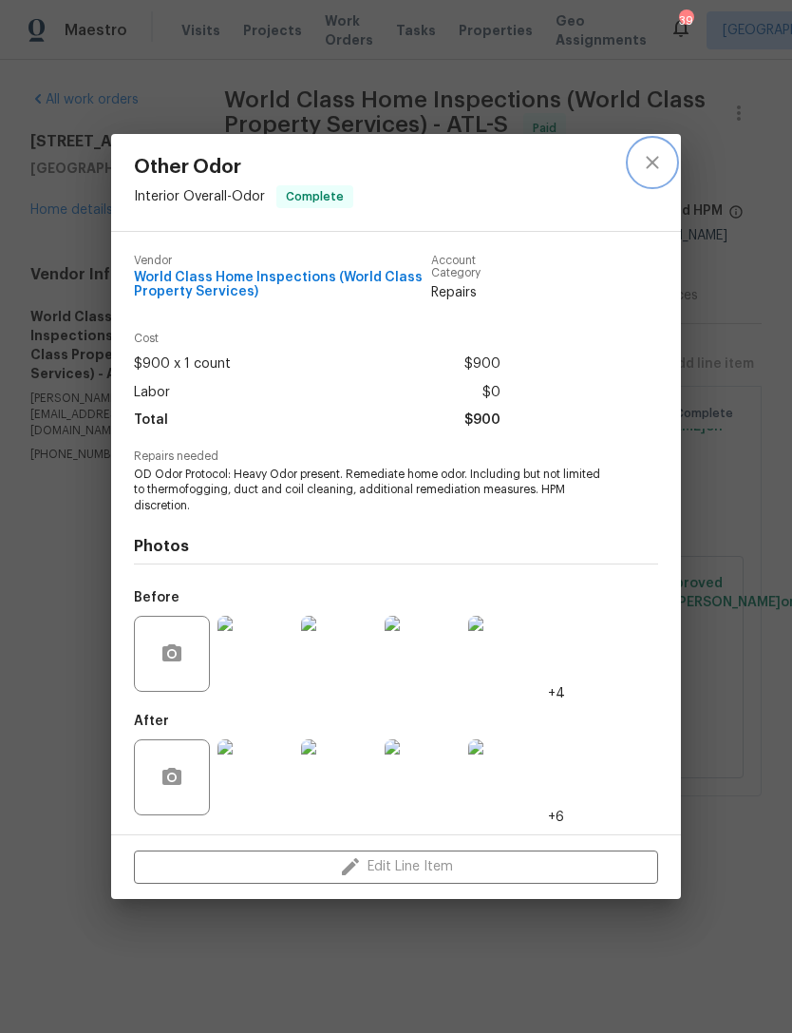
click at [638, 154] on button "close" at bounding box center [653, 163] width 46 height 46
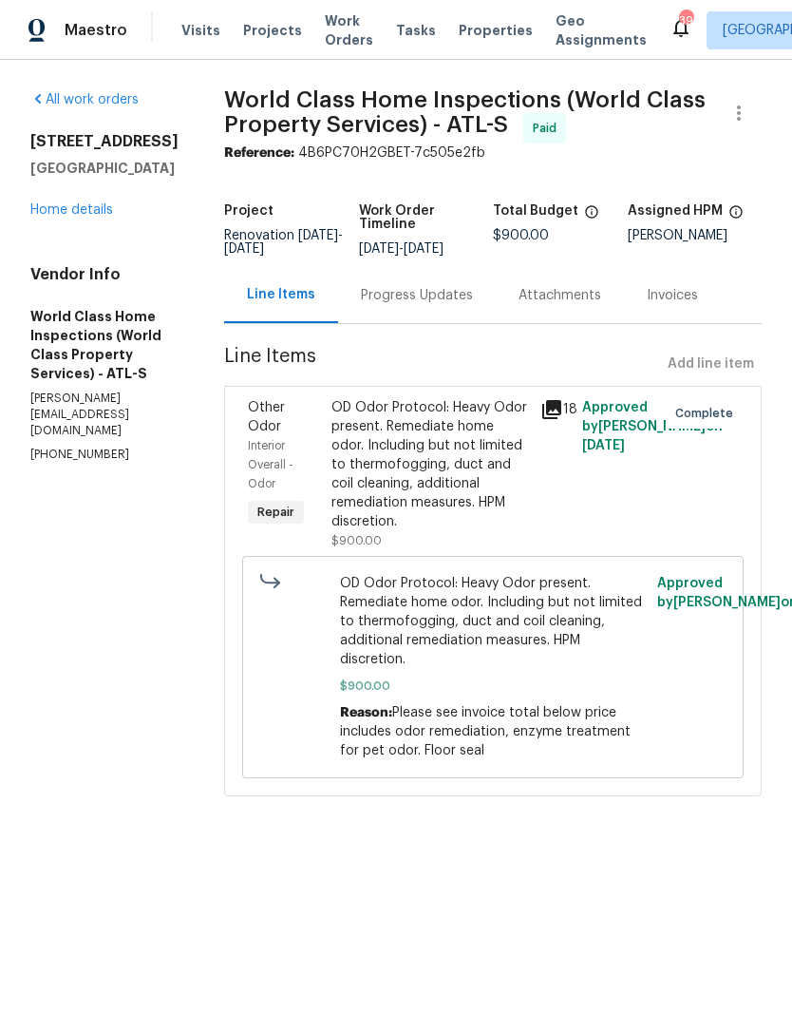
click at [104, 211] on link "Home details" at bounding box center [71, 209] width 83 height 13
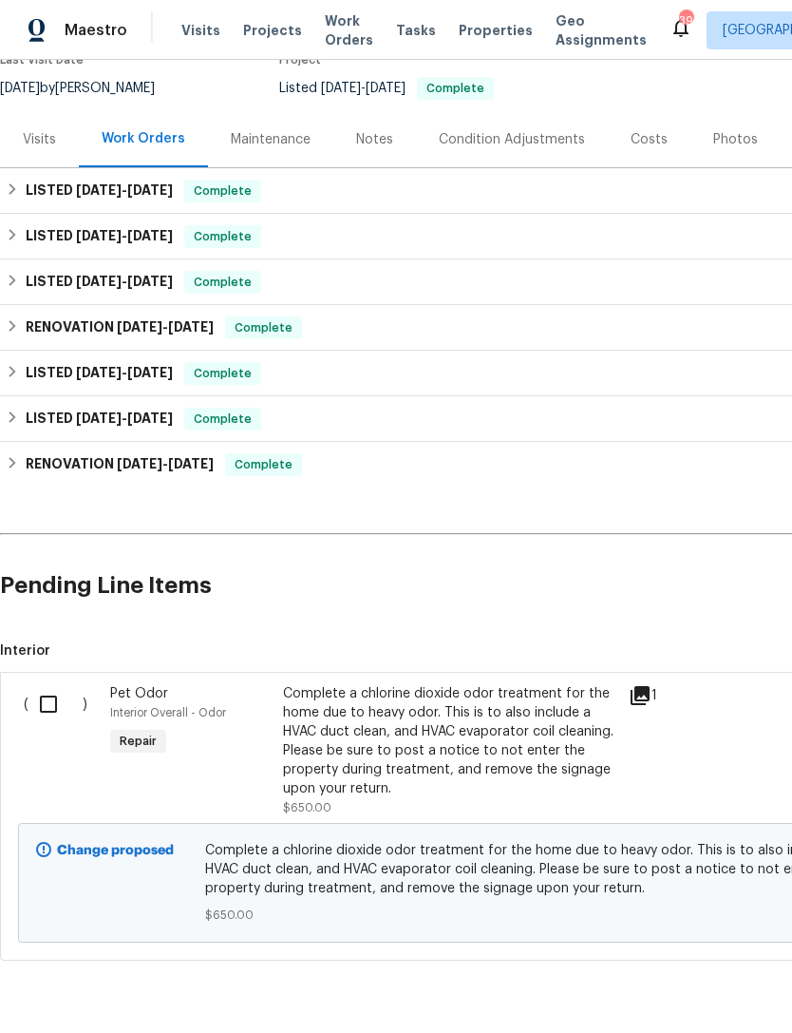
scroll to position [173, 0]
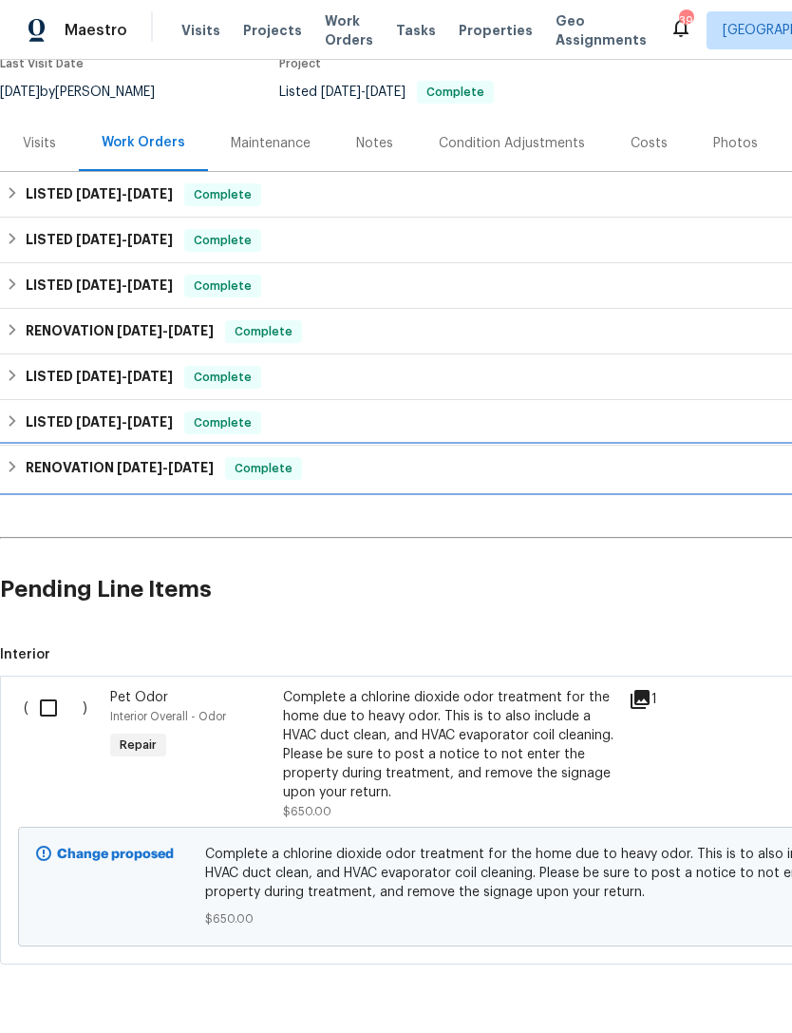
click at [72, 469] on h6 "RENOVATION [DATE] - [DATE]" at bounding box center [120, 468] width 188 height 23
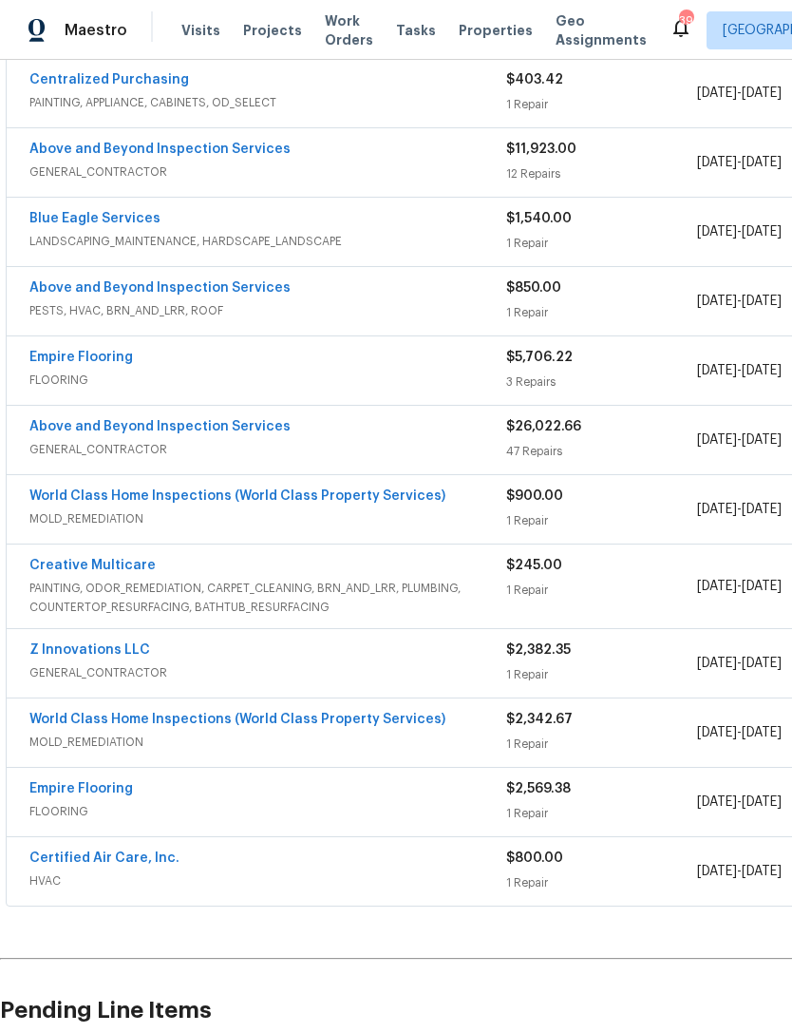
scroll to position [850, 0]
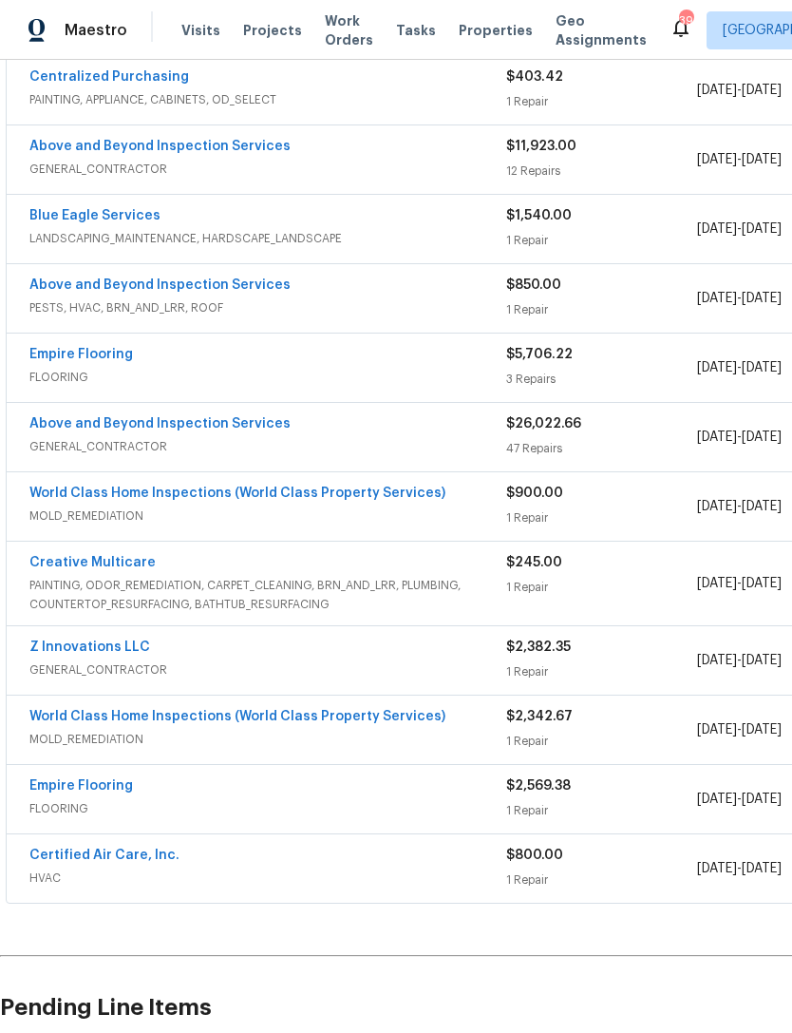
click at [153, 496] on link "World Class Home Inspections (World Class Property Services)" at bounding box center [237, 493] width 416 height 13
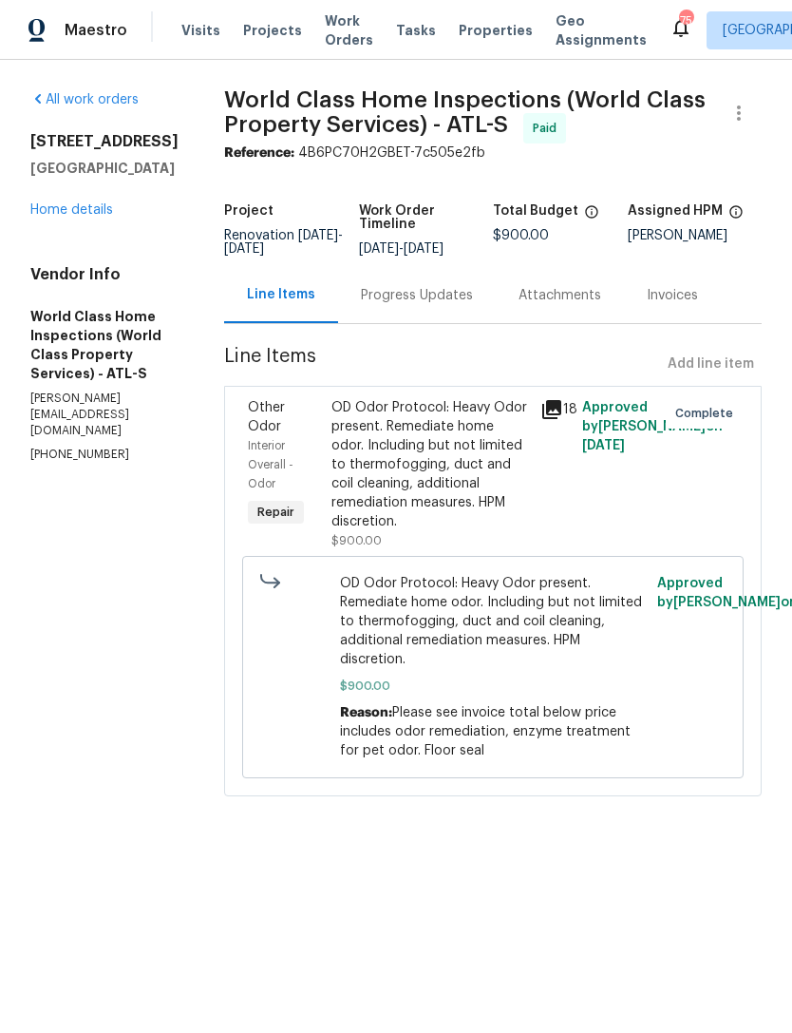
click at [81, 198] on div "121 Northwoods Rd Sharpsburg, GA 30277 Home details" at bounding box center [104, 175] width 148 height 87
click at [84, 205] on link "Home details" at bounding box center [71, 209] width 83 height 13
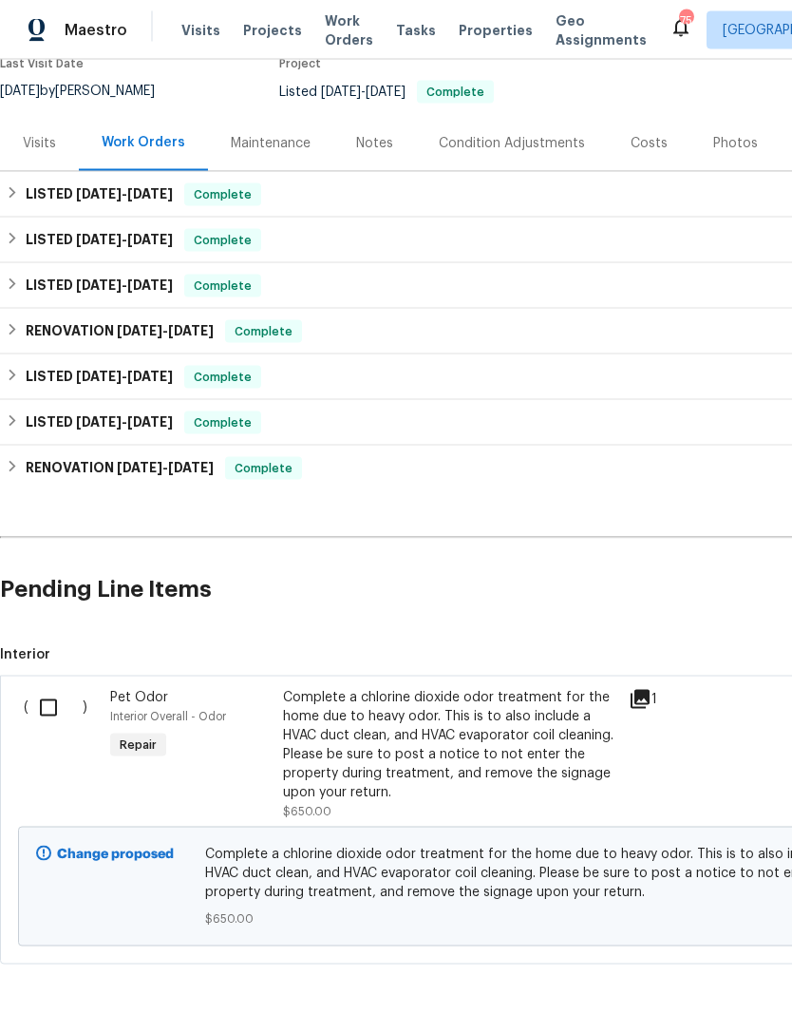
scroll to position [17, 0]
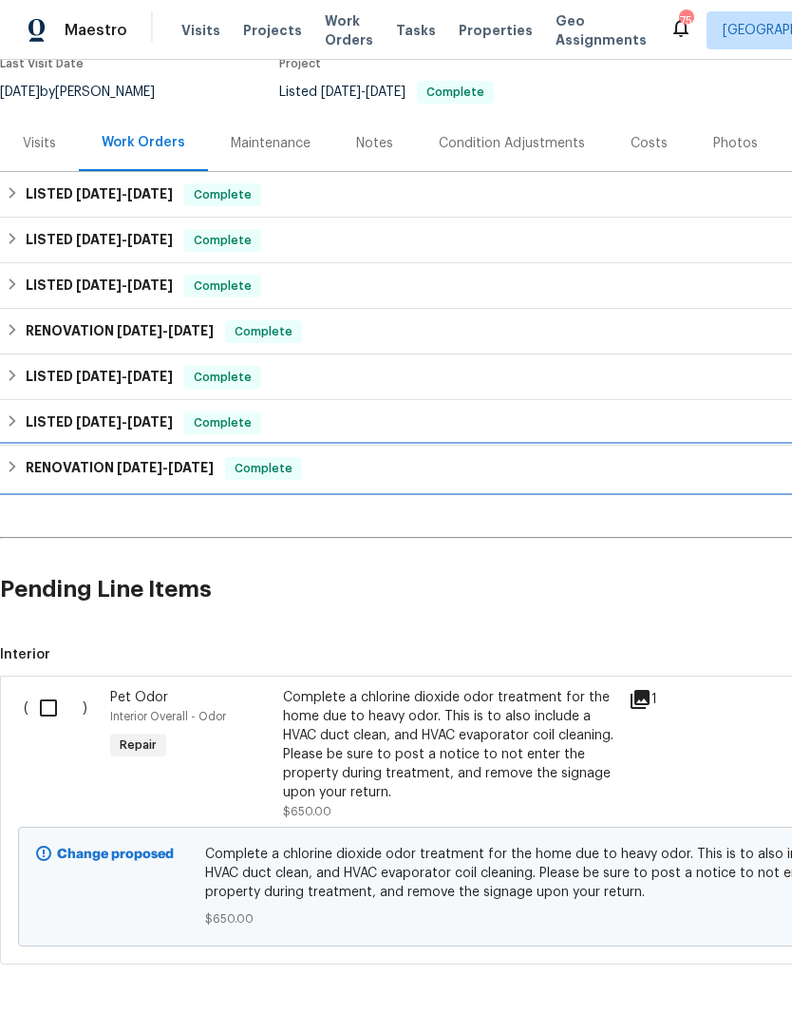
click at [90, 461] on h6 "RENOVATION [DATE] - [DATE]" at bounding box center [120, 468] width 188 height 23
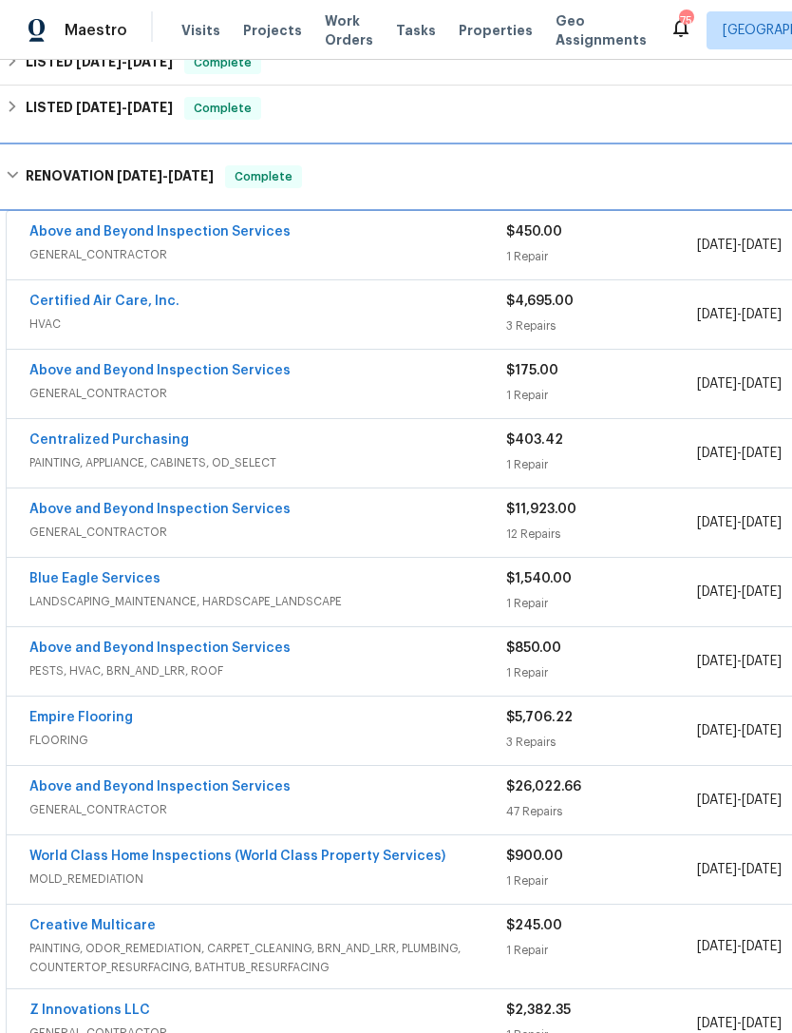
scroll to position [489, 0]
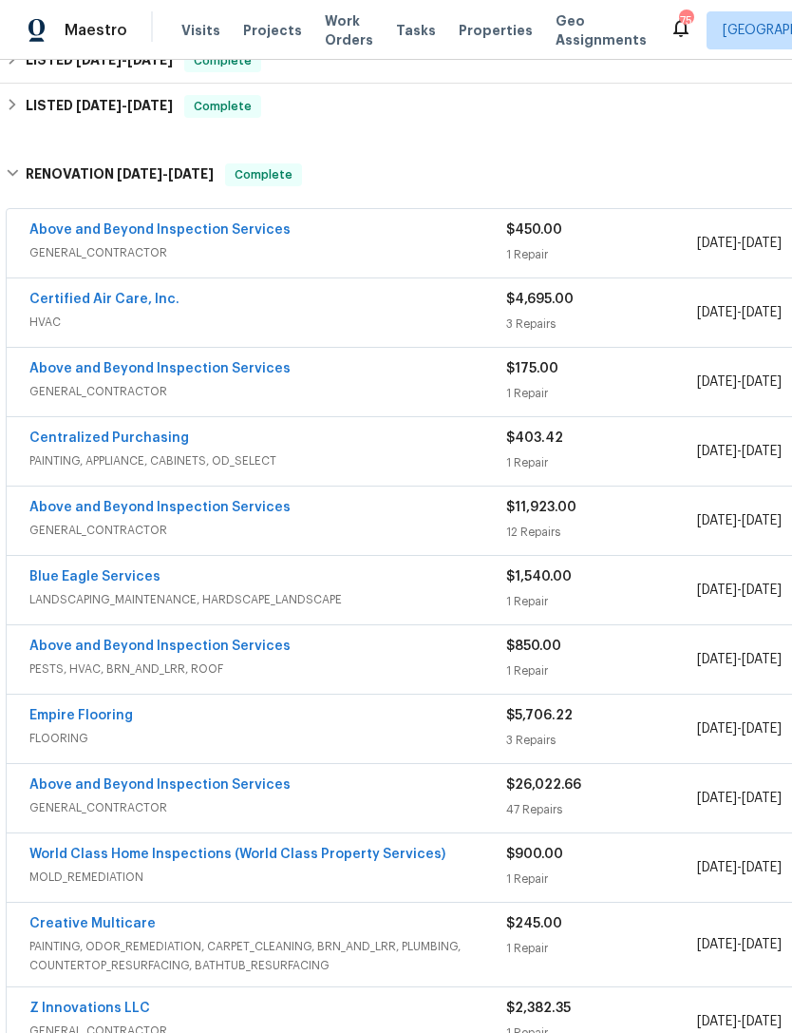
click at [136, 293] on link "Certified Air Care, Inc." at bounding box center [104, 299] width 150 height 13
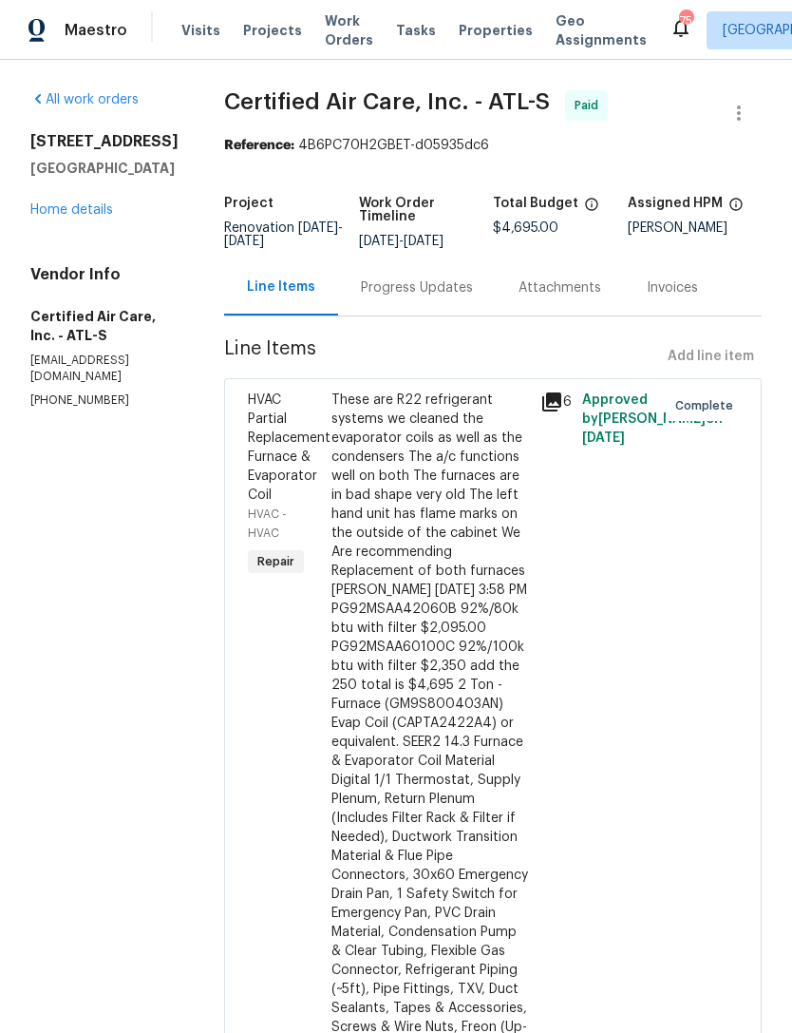
click at [85, 206] on link "Home details" at bounding box center [71, 209] width 83 height 13
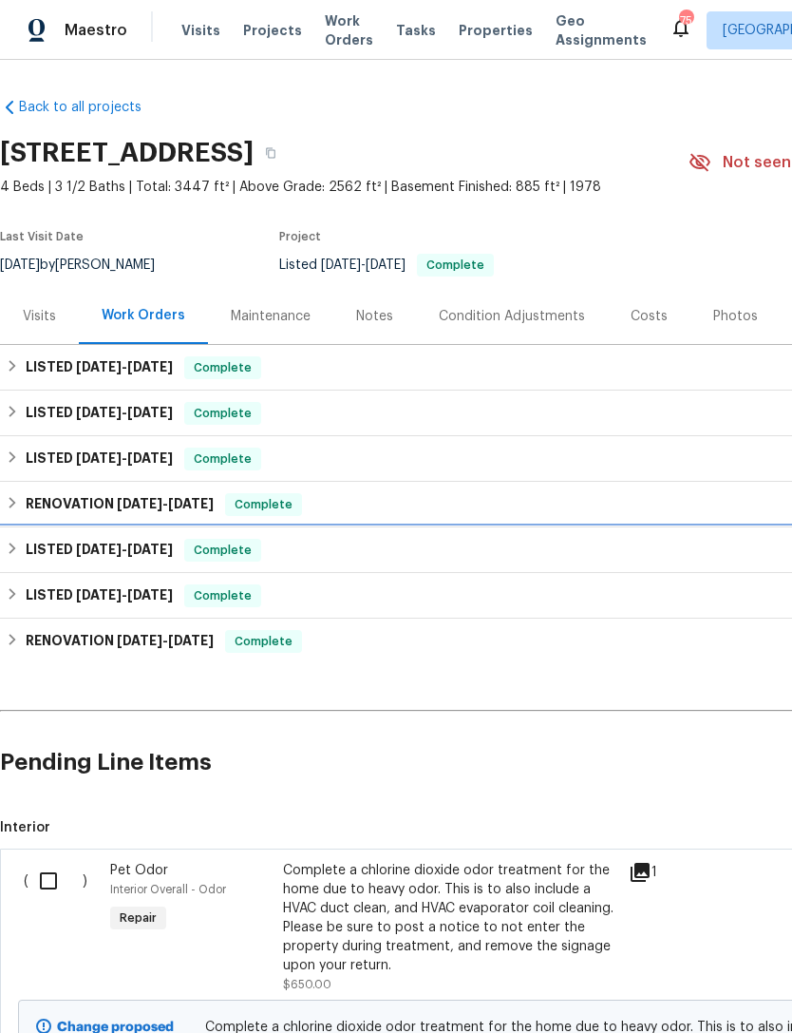
click at [67, 555] on h6 "LISTED [DATE] - [DATE]" at bounding box center [99, 550] width 147 height 23
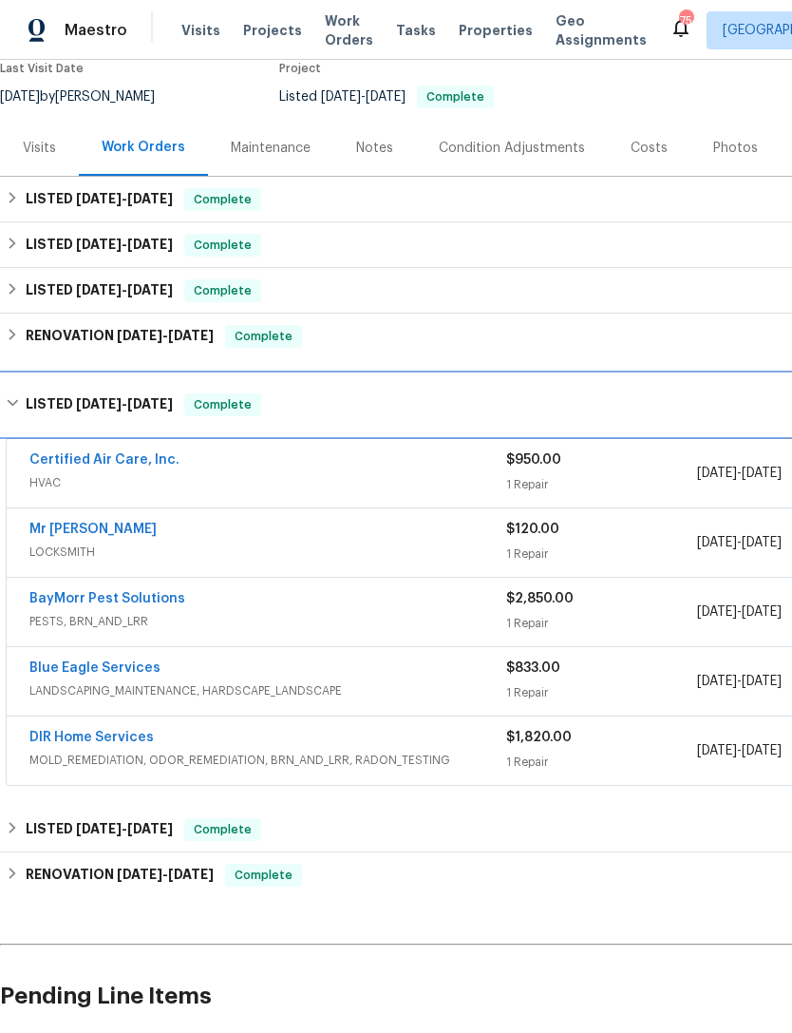
scroll to position [168, 0]
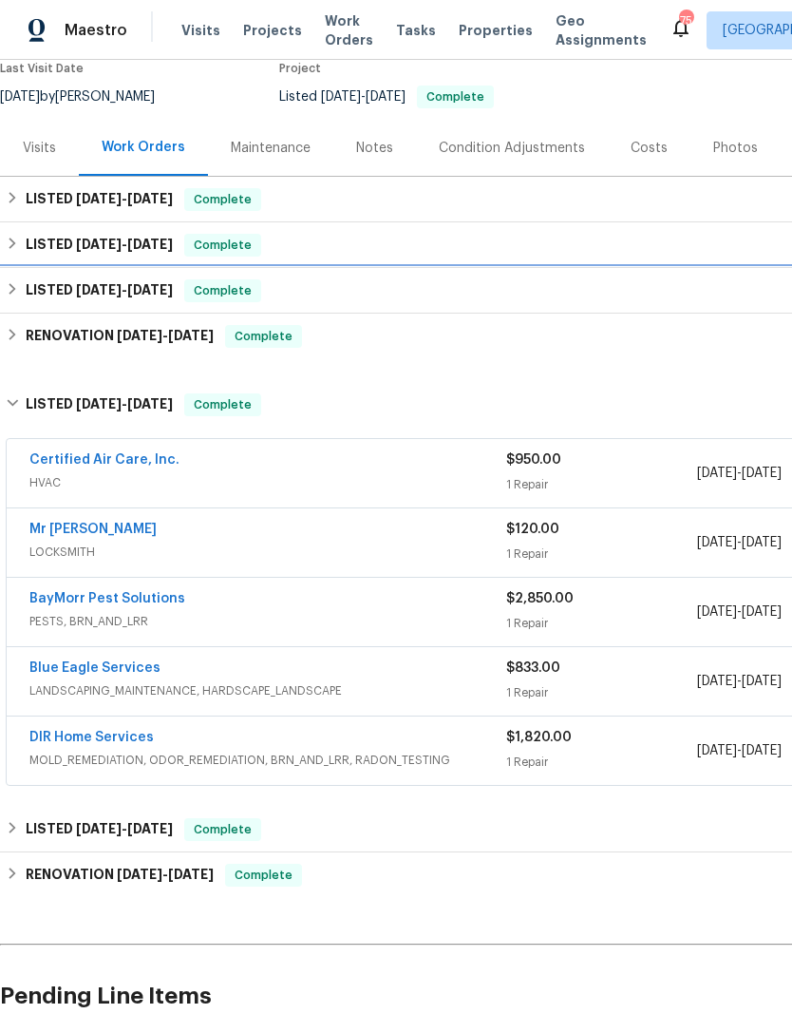
click at [55, 291] on h6 "LISTED [DATE] - [DATE]" at bounding box center [99, 290] width 147 height 23
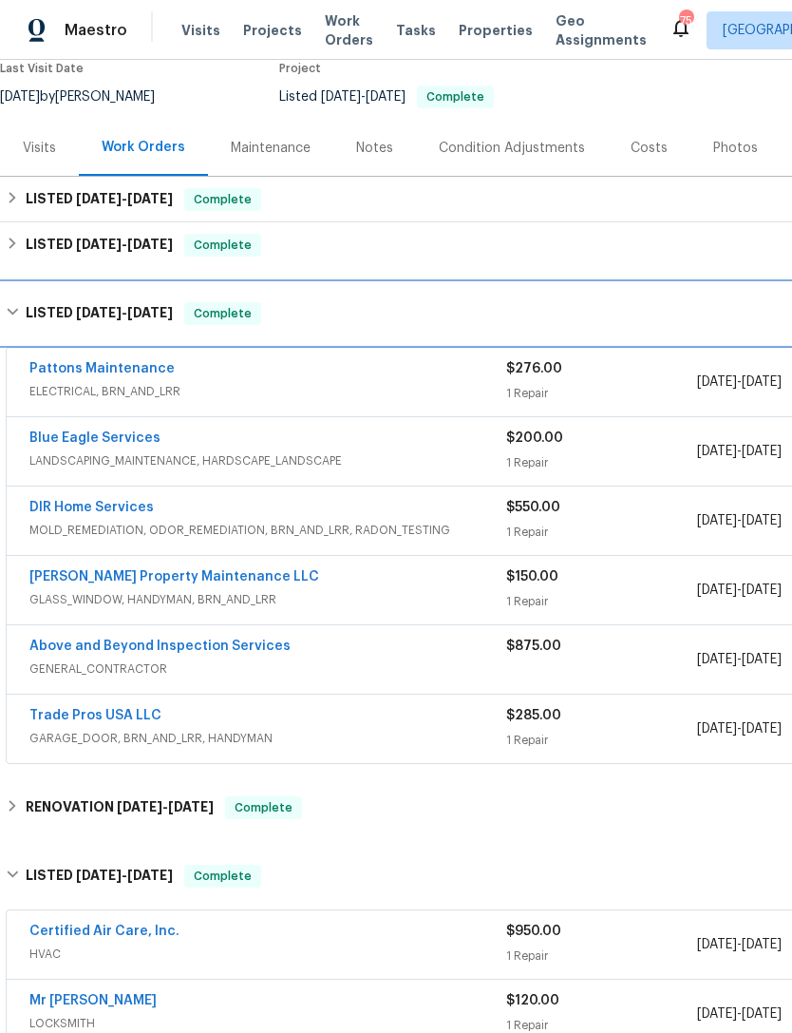
click at [50, 311] on h6 "LISTED [DATE] - [DATE]" at bounding box center [99, 313] width 147 height 23
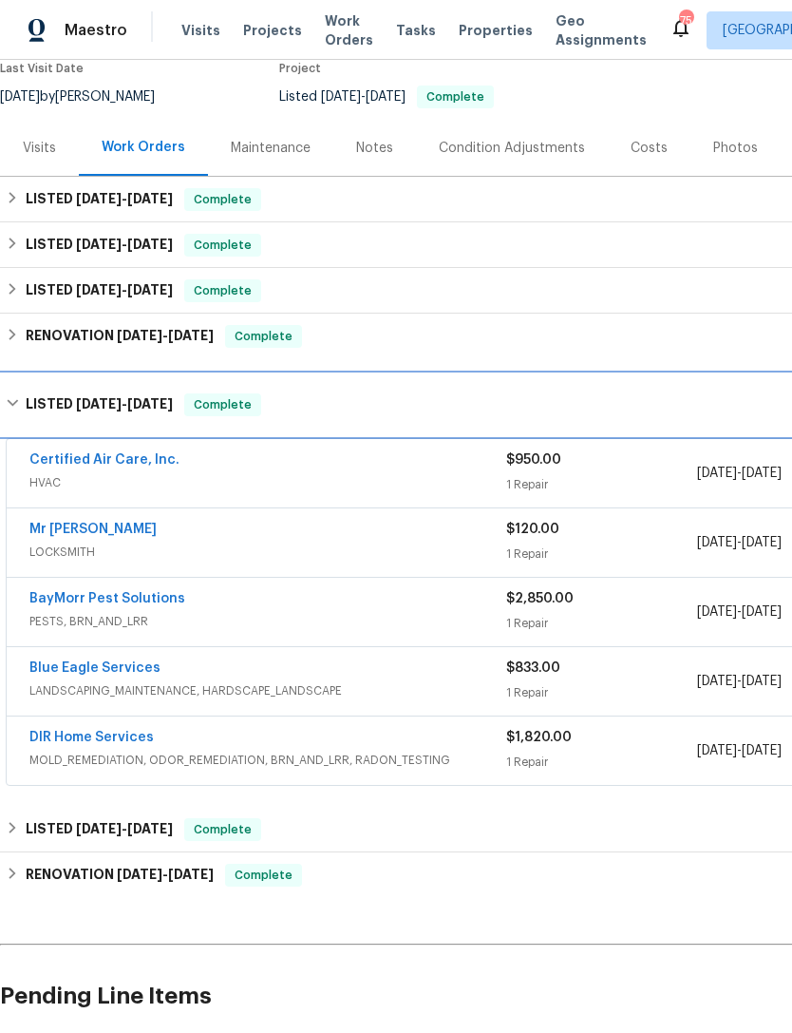
click at [26, 399] on h6 "LISTED [DATE] - [DATE]" at bounding box center [99, 404] width 147 height 23
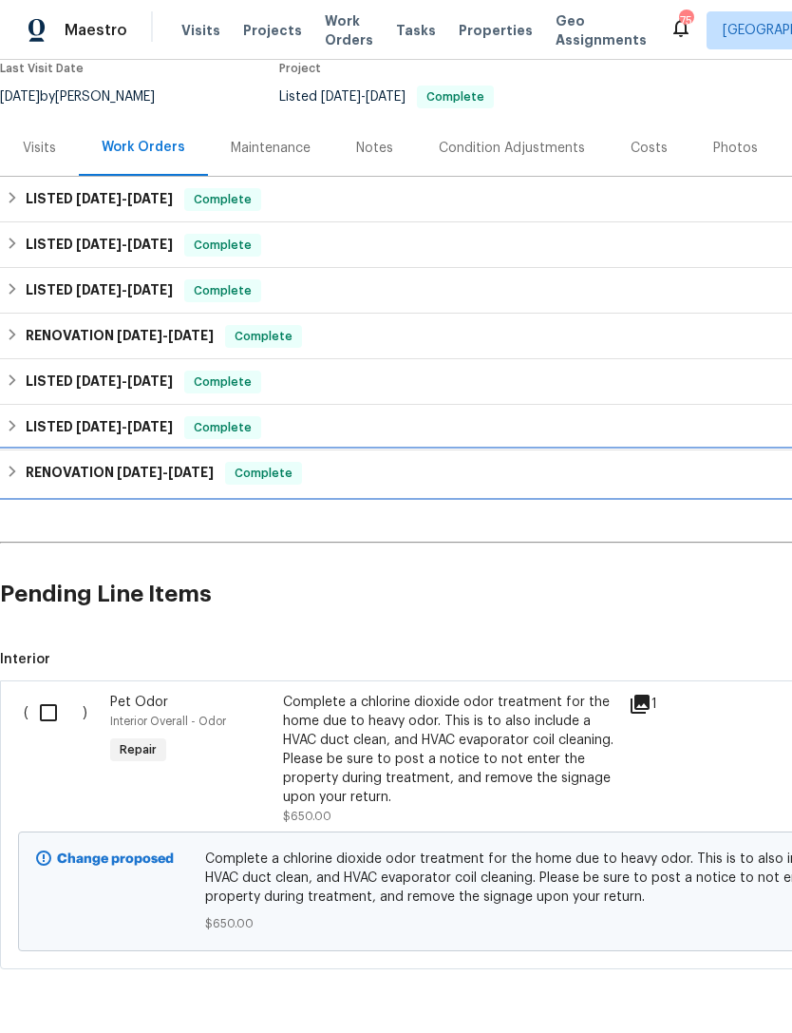
click at [69, 458] on div "RENOVATION [DATE] - [DATE] Complete" at bounding box center [537, 473] width 1074 height 46
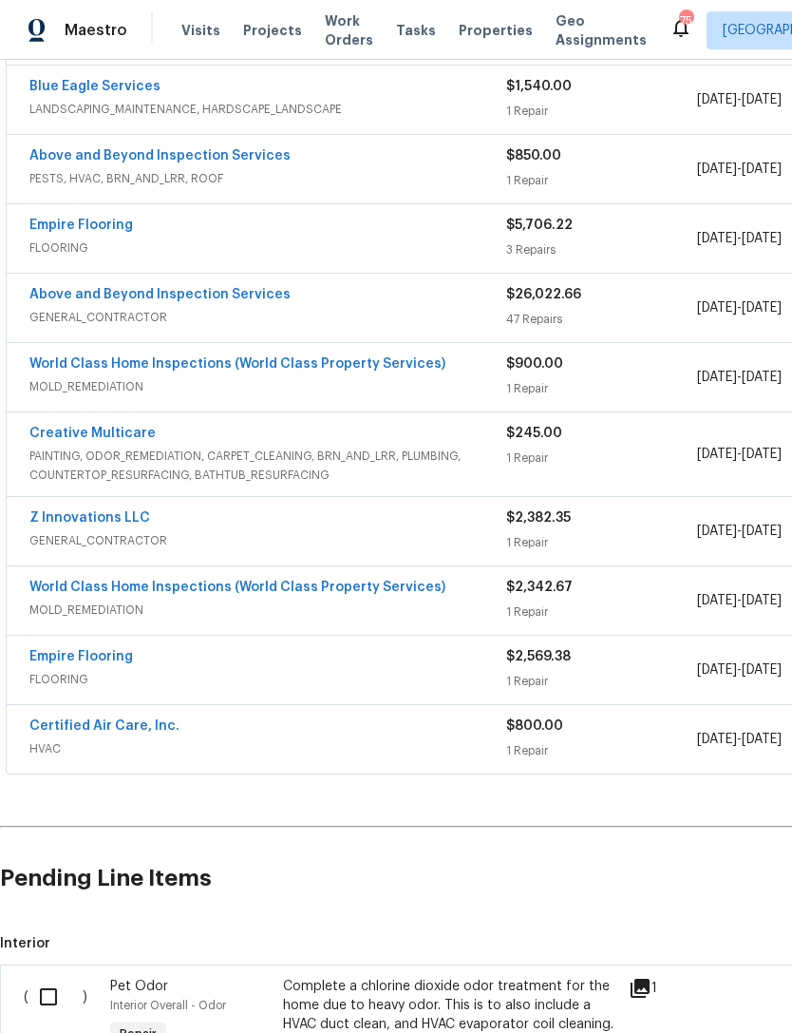
scroll to position [978, 0]
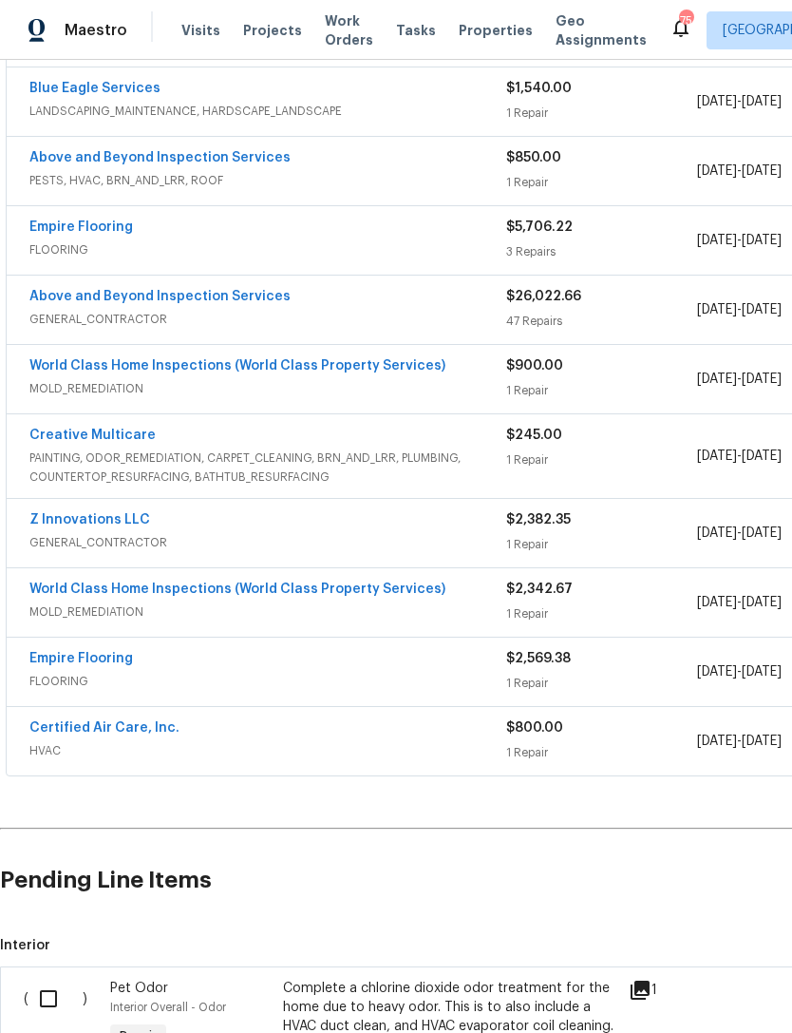
click at [161, 592] on link "World Class Home Inspections (World Class Property Services)" at bounding box center [237, 588] width 416 height 13
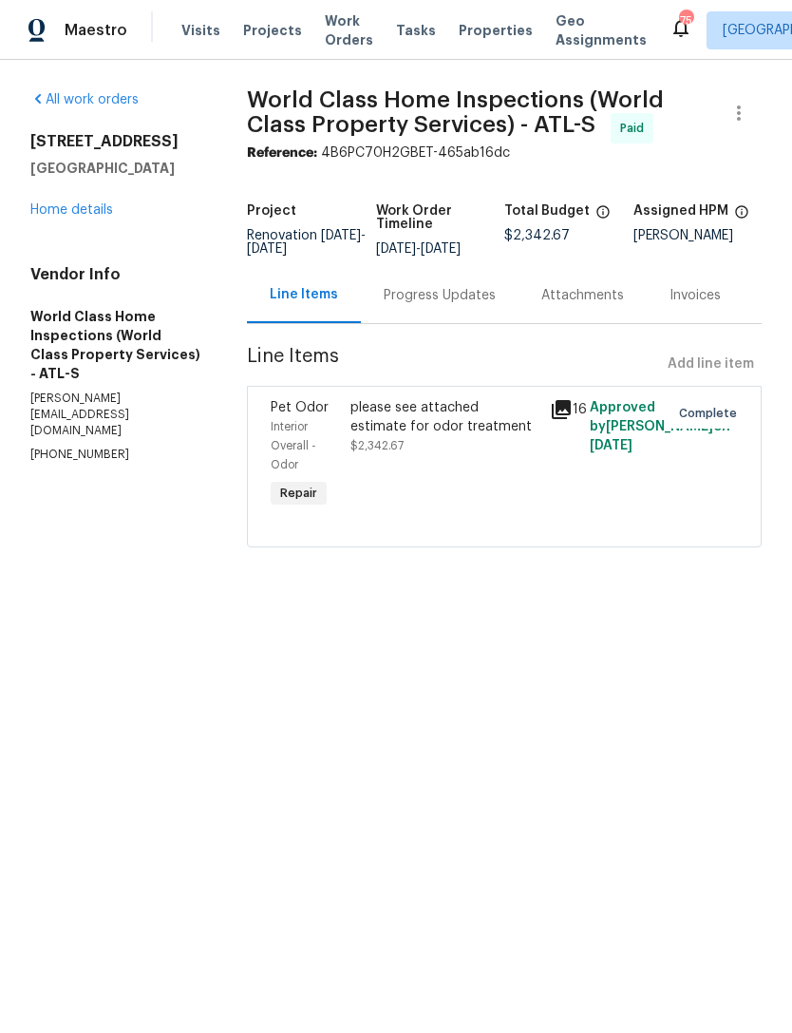
click at [434, 448] on div "please see attached estimate for odor treatment $2,342.67" at bounding box center [445, 426] width 188 height 57
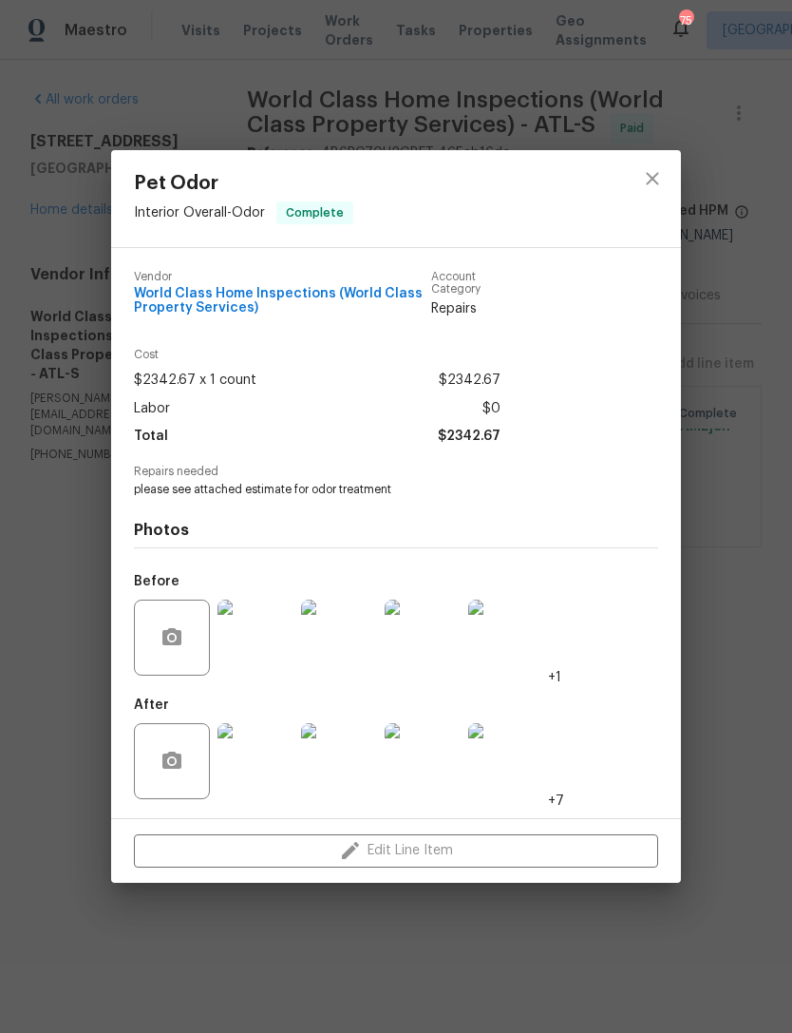
click at [268, 774] on img at bounding box center [256, 761] width 76 height 76
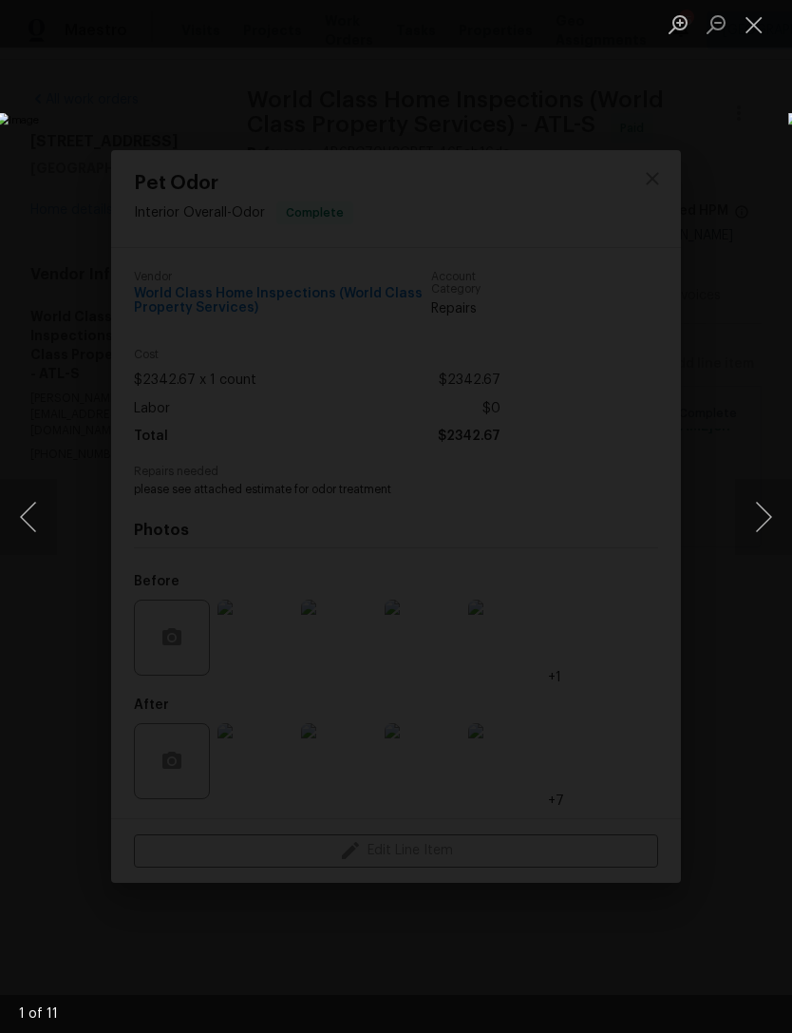
click at [750, 23] on button "Close lightbox" at bounding box center [754, 24] width 38 height 33
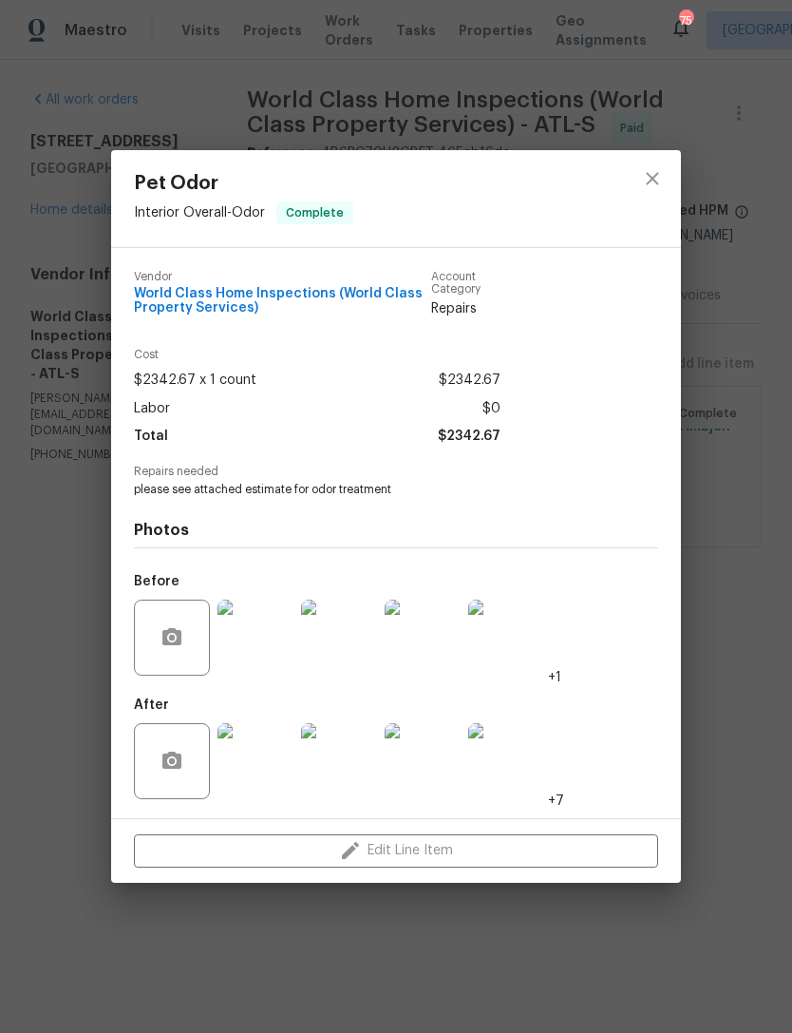
click at [261, 765] on img at bounding box center [256, 761] width 76 height 76
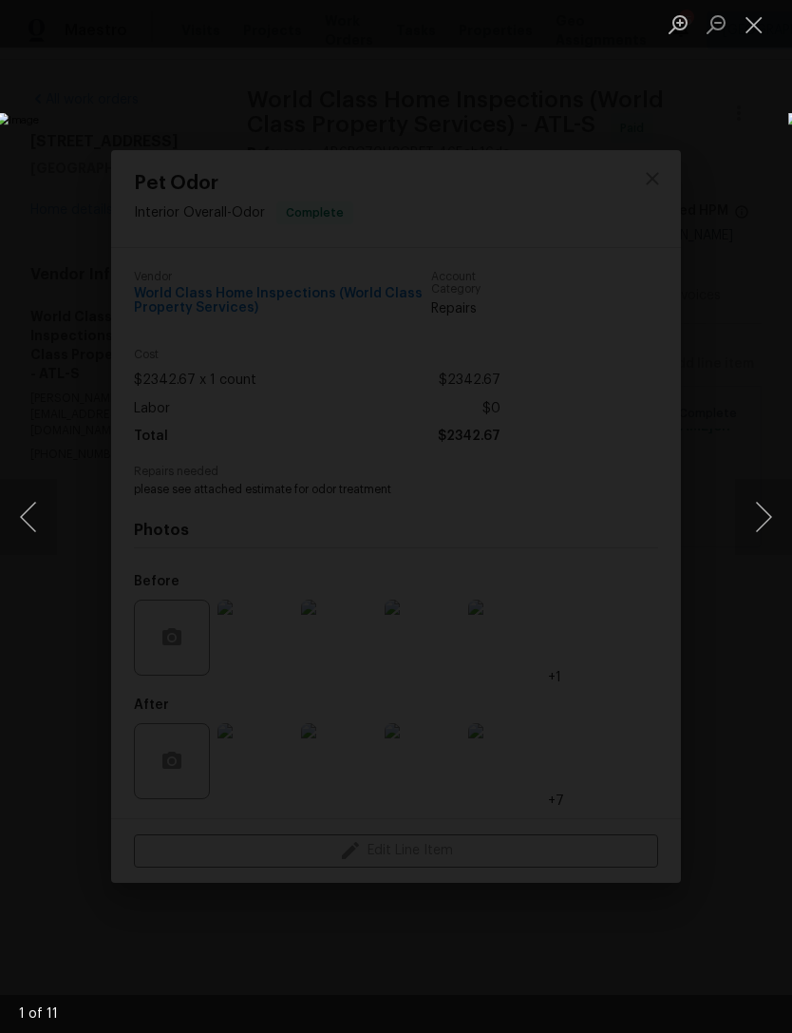
click at [776, 506] on button "Next image" at bounding box center [763, 517] width 57 height 76
click at [760, 510] on button "Next image" at bounding box center [763, 517] width 57 height 76
click at [747, 533] on button "Next image" at bounding box center [763, 517] width 57 height 76
click at [741, 47] on li "Lightbox" at bounding box center [754, 24] width 38 height 48
click at [764, 506] on button "Next image" at bounding box center [763, 517] width 57 height 76
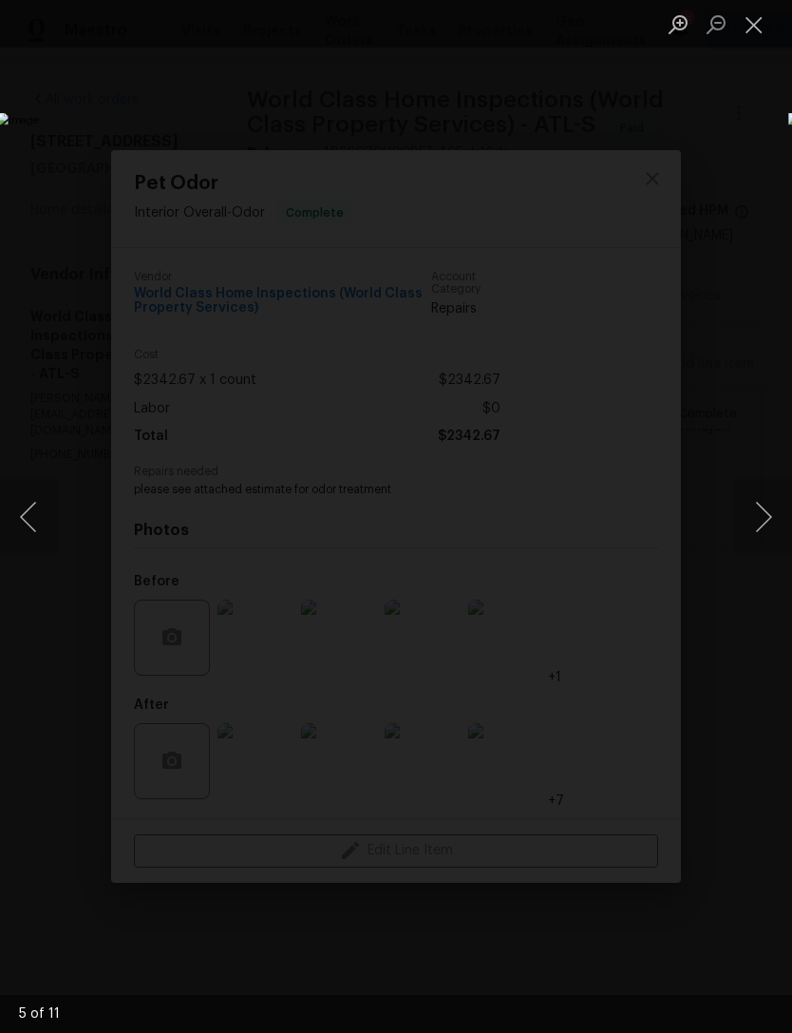
click at [778, 525] on button "Next image" at bounding box center [763, 517] width 57 height 76
click at [757, 525] on button "Next image" at bounding box center [763, 517] width 57 height 76
click at [765, 515] on button "Next image" at bounding box center [763, 517] width 57 height 76
click at [754, 513] on button "Next image" at bounding box center [763, 517] width 57 height 76
click at [24, 525] on button "Previous image" at bounding box center [28, 517] width 57 height 76
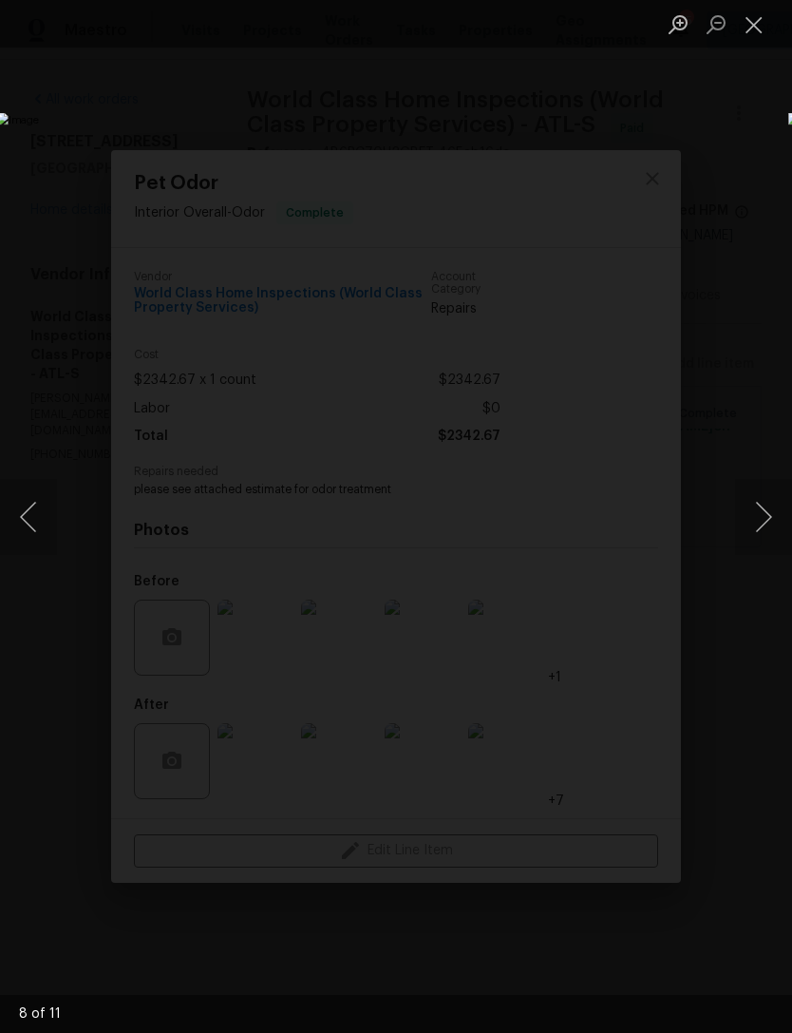
click at [767, 506] on button "Next image" at bounding box center [763, 517] width 57 height 76
click at [754, 512] on button "Next image" at bounding box center [763, 517] width 57 height 76
click at [768, 502] on button "Next image" at bounding box center [763, 517] width 57 height 76
click at [768, 506] on button "Next image" at bounding box center [763, 517] width 57 height 76
click at [746, 525] on button "Next image" at bounding box center [763, 517] width 57 height 76
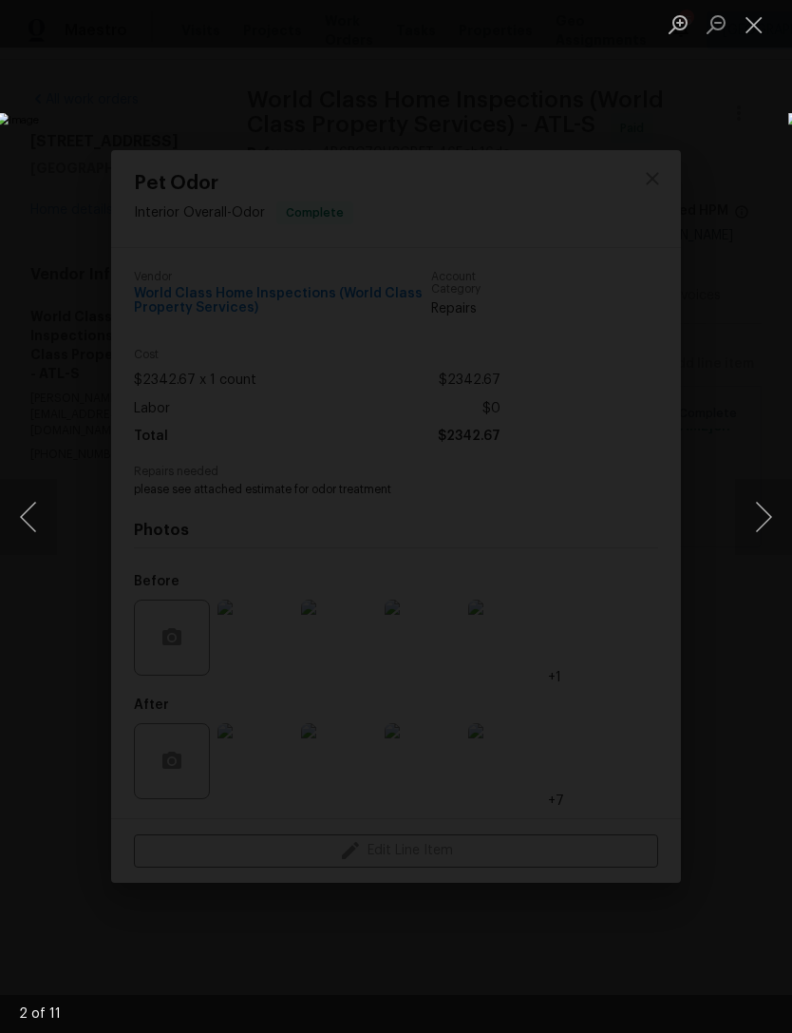
click at [755, 514] on button "Next image" at bounding box center [763, 517] width 57 height 76
click at [769, 505] on button "Next image" at bounding box center [763, 517] width 57 height 76
click at [761, 522] on button "Next image" at bounding box center [763, 517] width 57 height 76
click at [752, 30] on button "Close lightbox" at bounding box center [754, 24] width 38 height 33
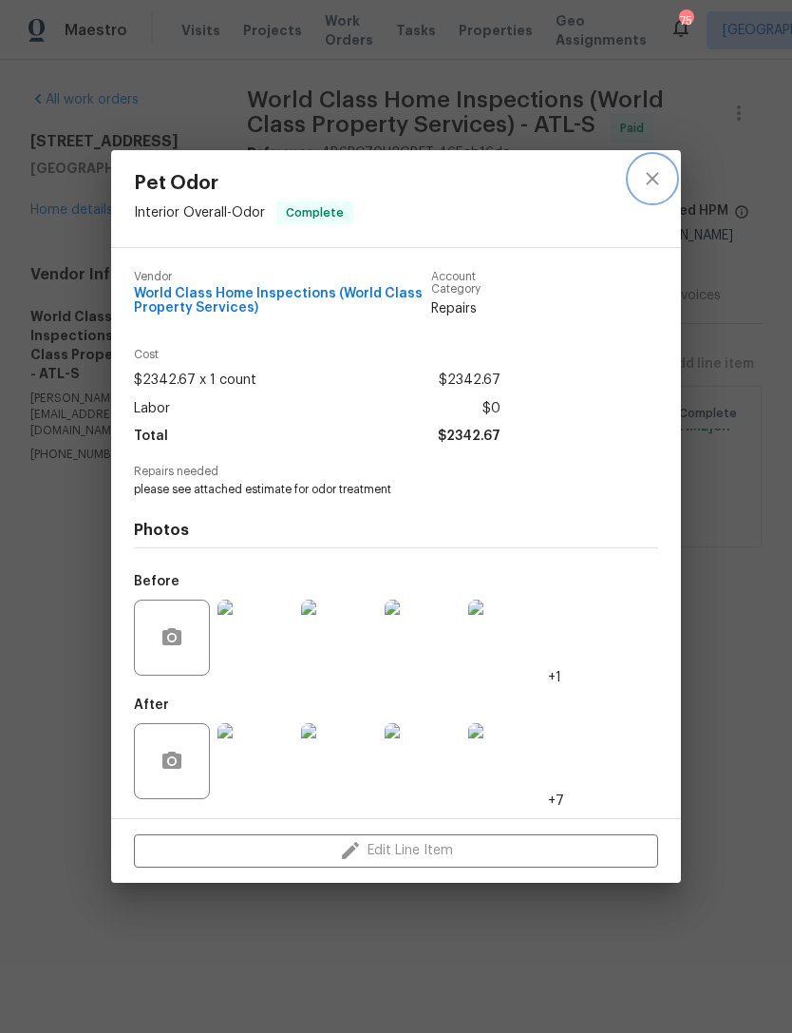
click at [663, 188] on button "close" at bounding box center [653, 179] width 46 height 46
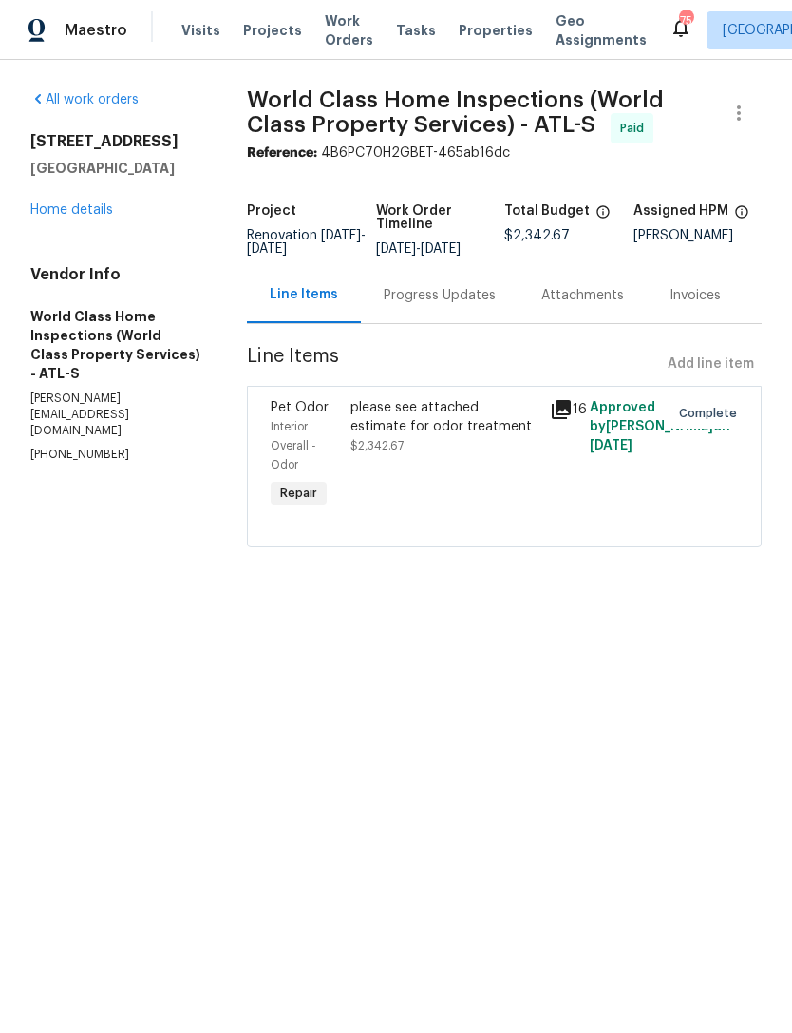
click at [61, 215] on link "Home details" at bounding box center [71, 209] width 83 height 13
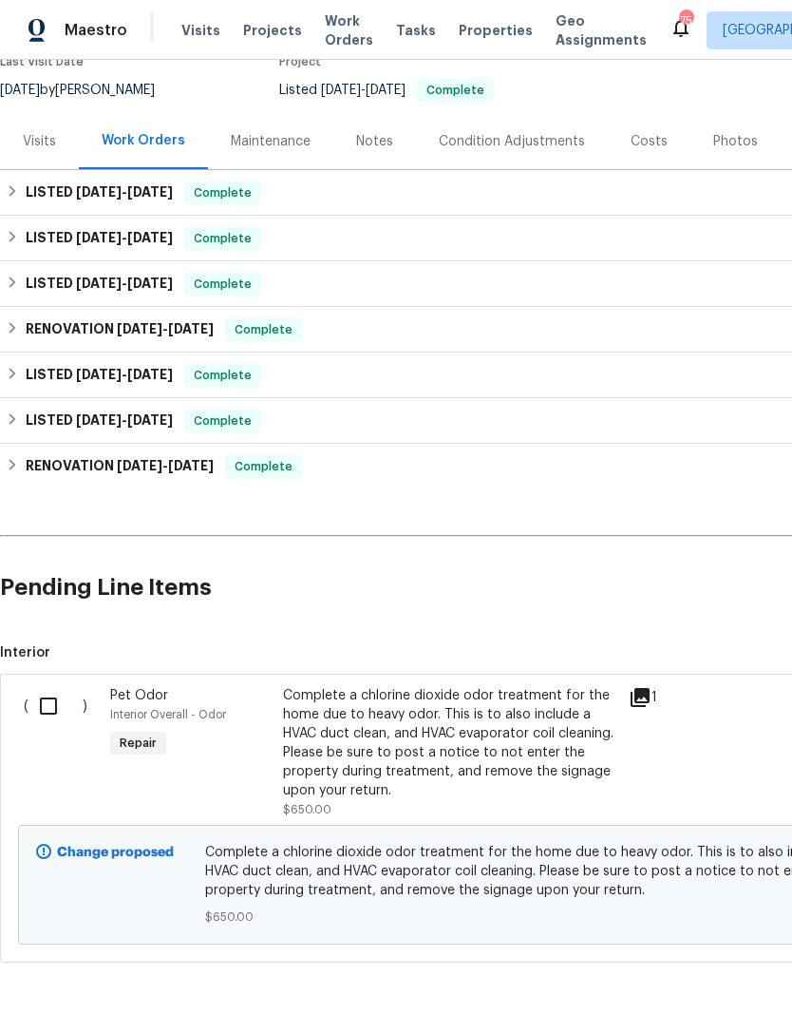
scroll to position [173, 0]
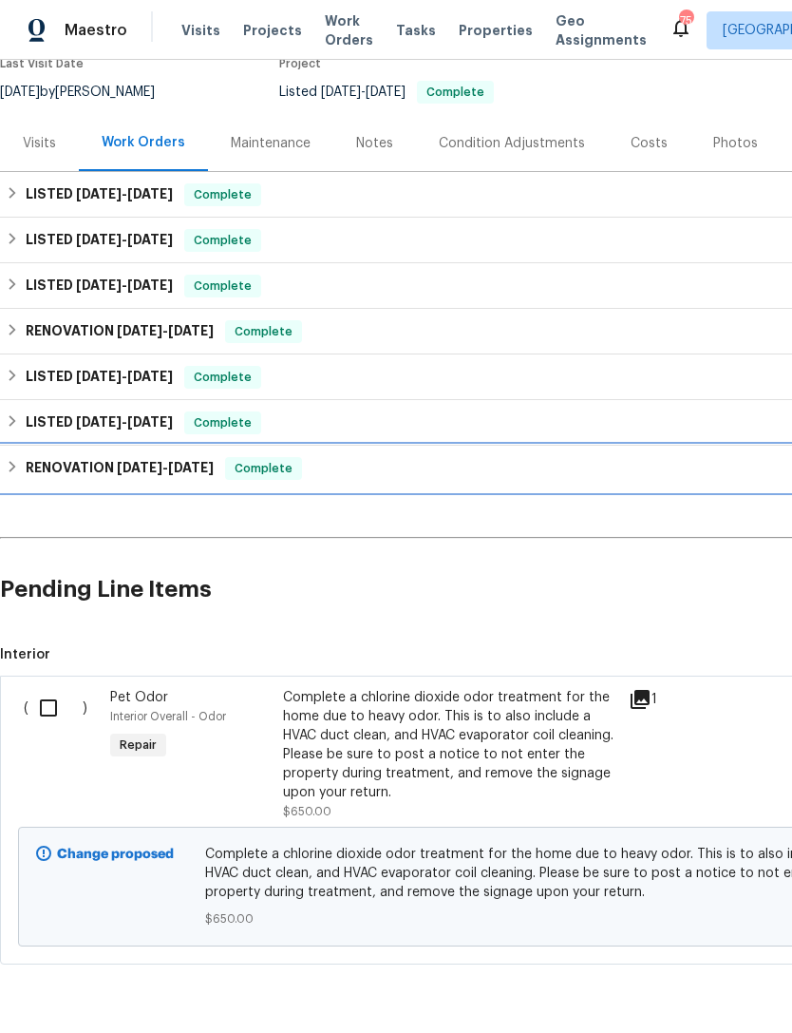
click at [81, 476] on h6 "RENOVATION [DATE] - [DATE]" at bounding box center [120, 468] width 188 height 23
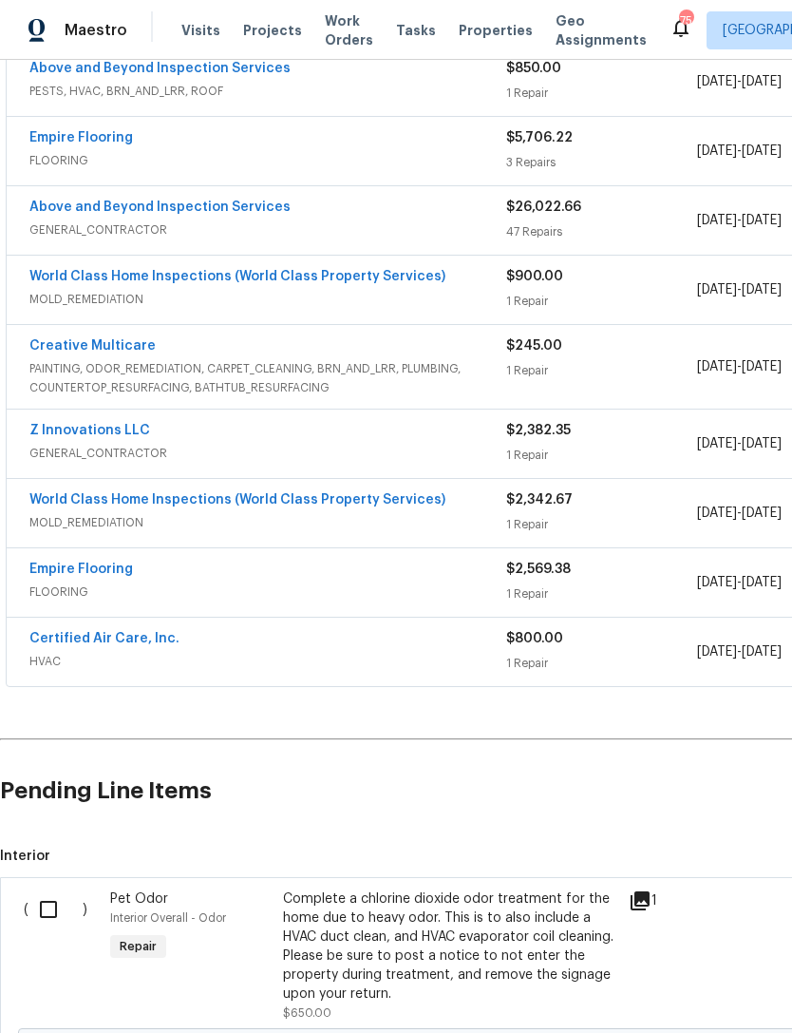
scroll to position [1066, 0]
click at [114, 212] on link "Above and Beyond Inspection Services" at bounding box center [159, 207] width 261 height 13
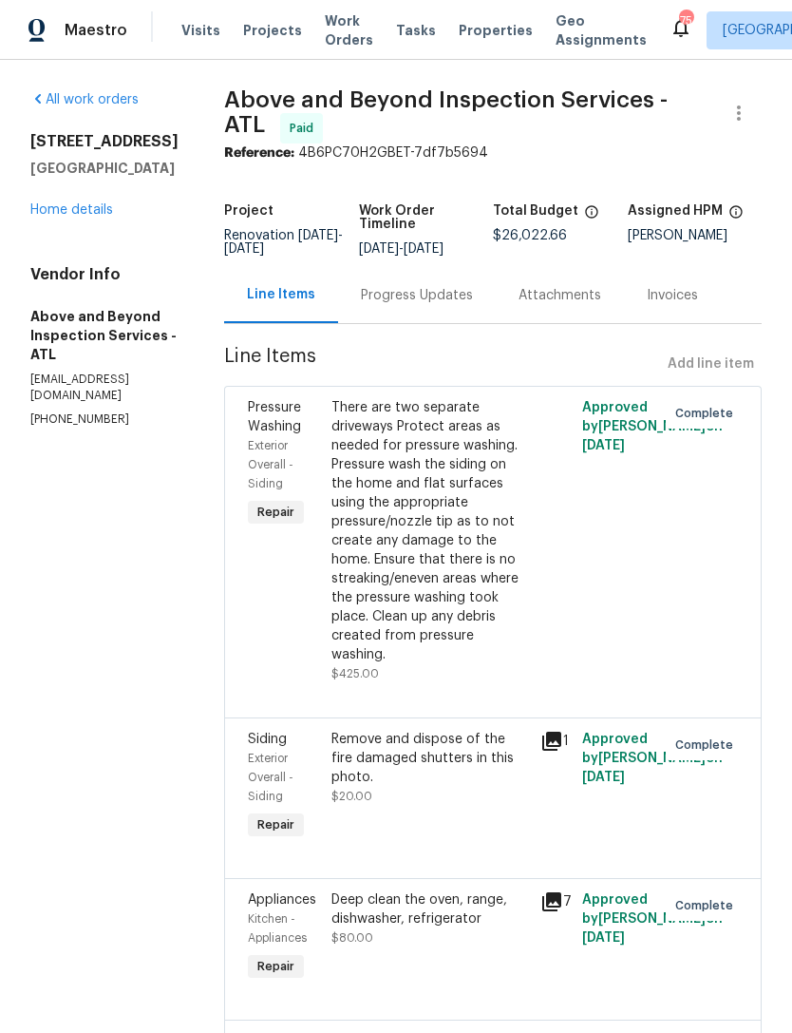
click at [86, 188] on div "[STREET_ADDRESS] Home details" at bounding box center [104, 175] width 148 height 87
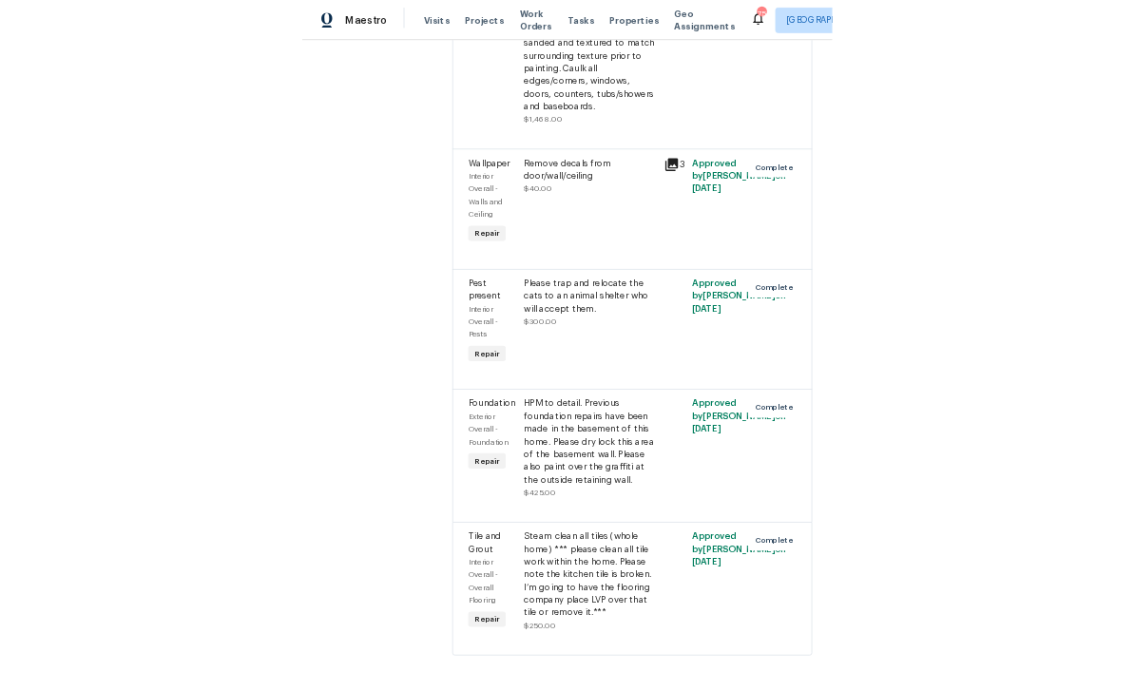
scroll to position [15541, 0]
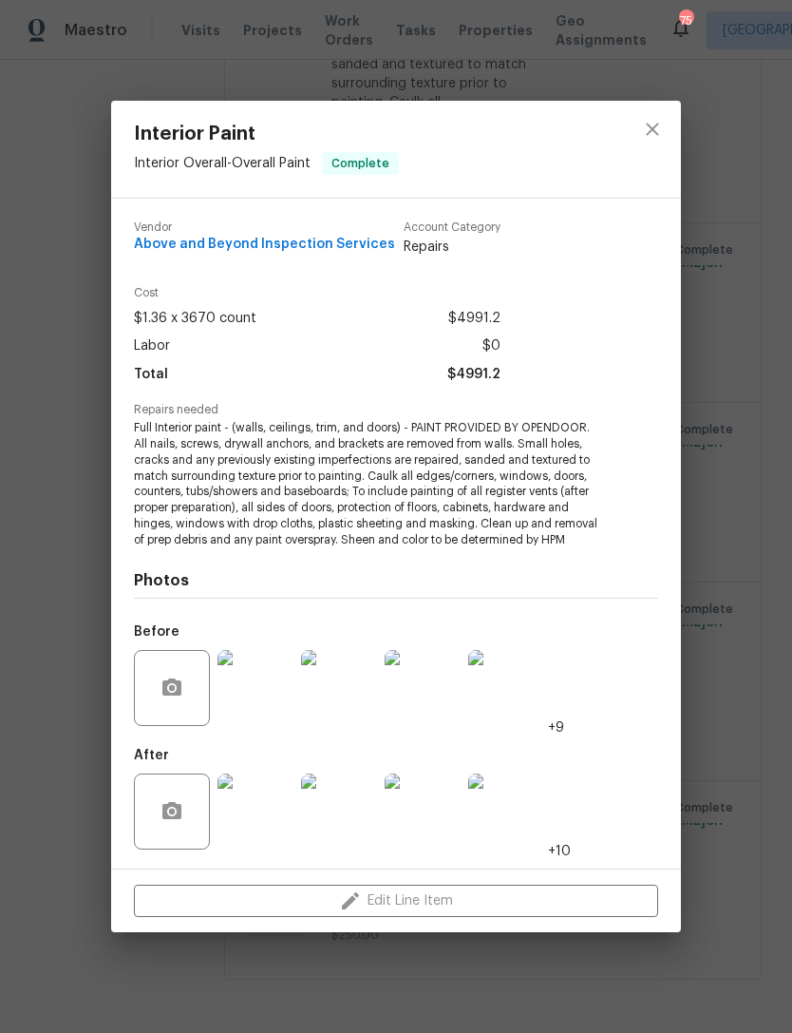
click at [258, 827] on img at bounding box center [256, 811] width 76 height 76
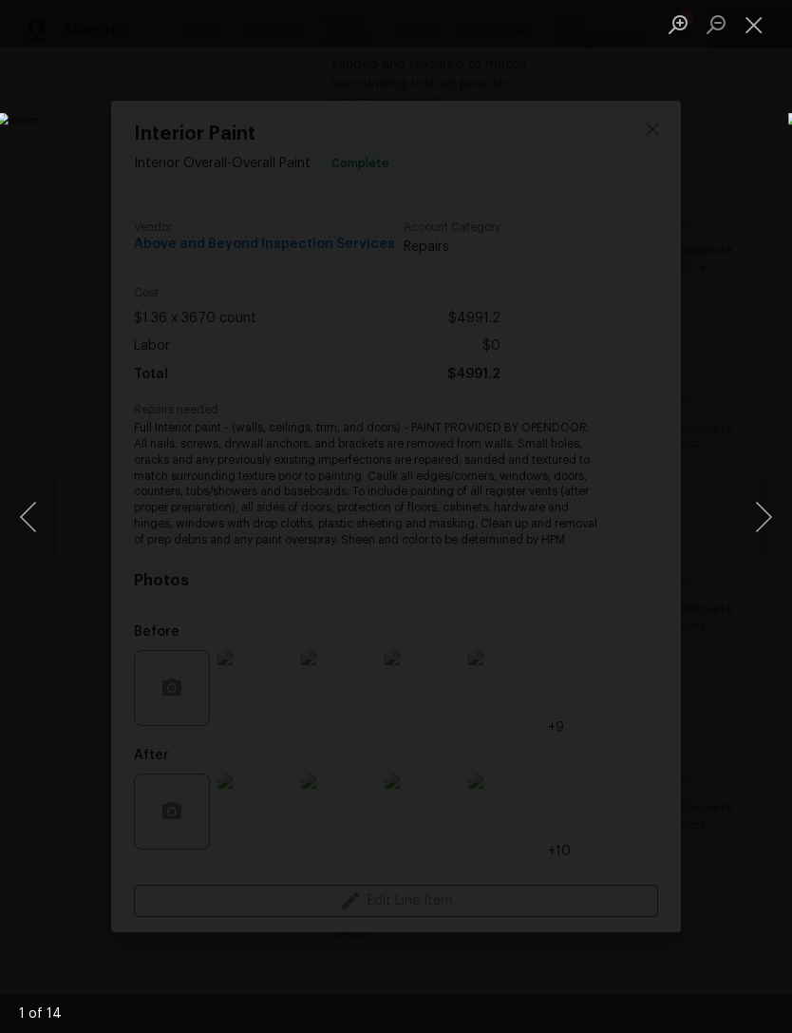
click at [764, 525] on button "Next image" at bounding box center [763, 517] width 57 height 76
click at [765, 522] on button "Next image" at bounding box center [763, 517] width 57 height 76
click at [759, 520] on button "Next image" at bounding box center [763, 517] width 57 height 76
click at [765, 510] on button "Next image" at bounding box center [763, 517] width 57 height 76
click at [761, 511] on button "Next image" at bounding box center [763, 517] width 57 height 76
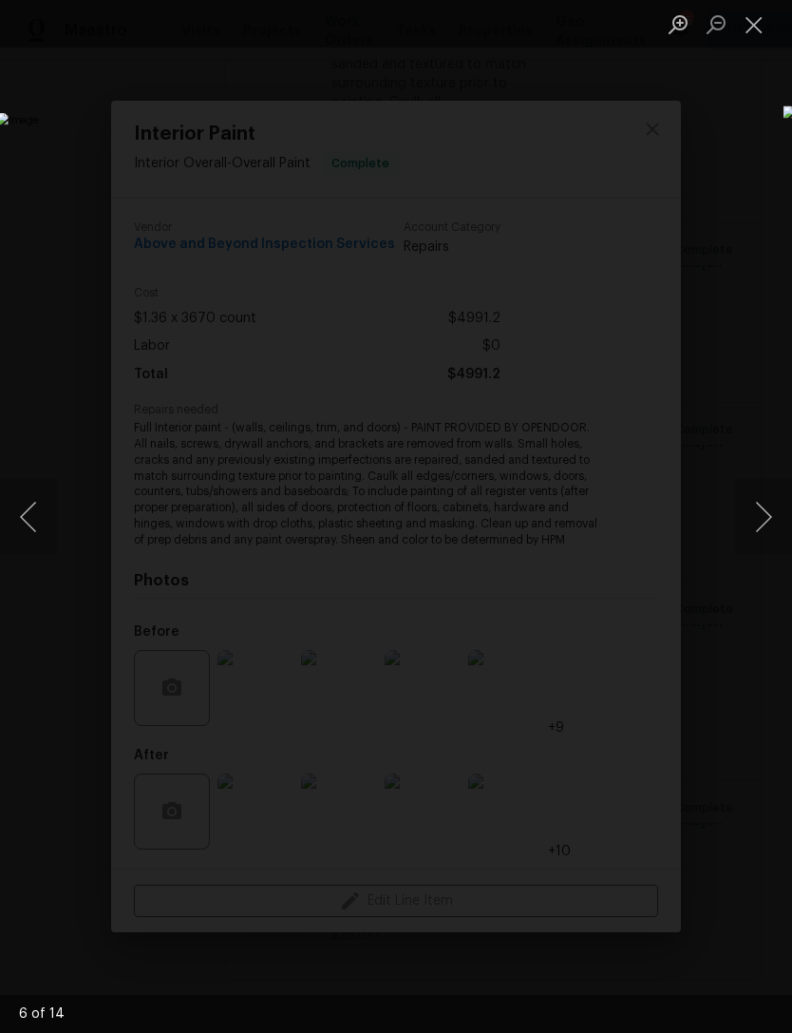
click at [768, 507] on button "Next image" at bounding box center [763, 517] width 57 height 76
click at [766, 505] on button "Next image" at bounding box center [763, 517] width 57 height 76
click at [763, 512] on button "Next image" at bounding box center [763, 517] width 57 height 76
click at [758, 517] on button "Next image" at bounding box center [763, 517] width 57 height 76
click at [53, 531] on button "Previous image" at bounding box center [28, 517] width 57 height 76
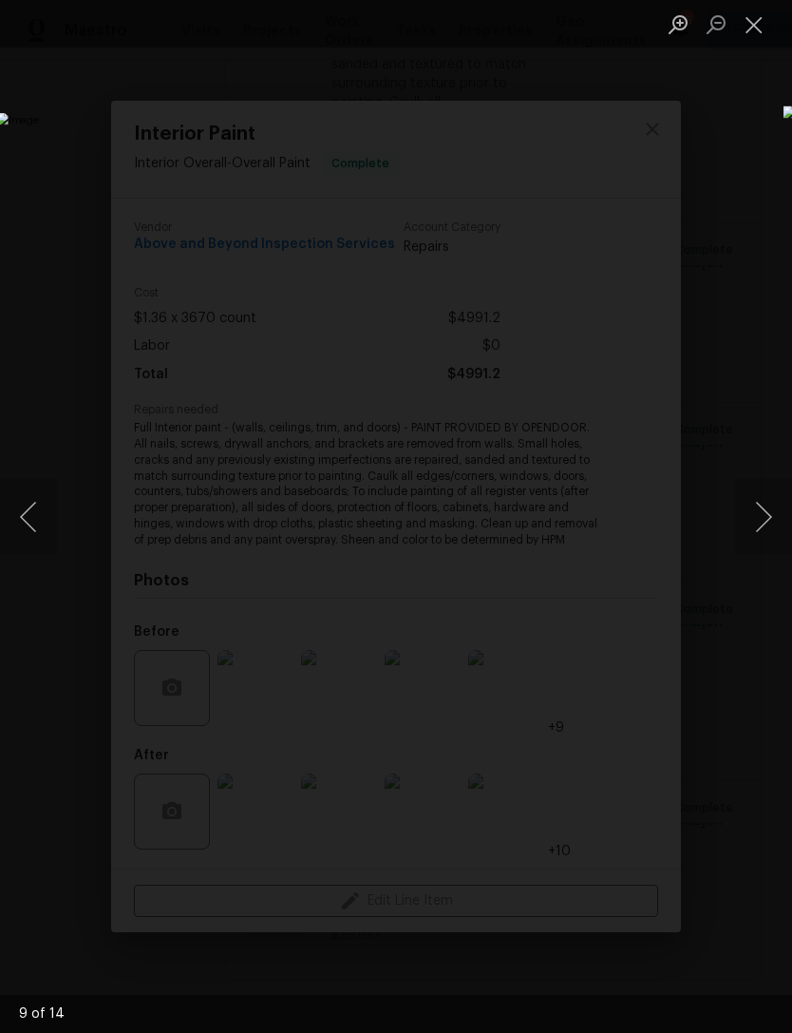
click at [768, 523] on button "Next image" at bounding box center [763, 517] width 57 height 76
click at [765, 526] on button "Next image" at bounding box center [763, 517] width 57 height 76
click at [748, 519] on button "Next image" at bounding box center [763, 517] width 57 height 76
click at [761, 510] on button "Next image" at bounding box center [763, 517] width 57 height 76
click at [761, 512] on button "Next image" at bounding box center [763, 517] width 57 height 76
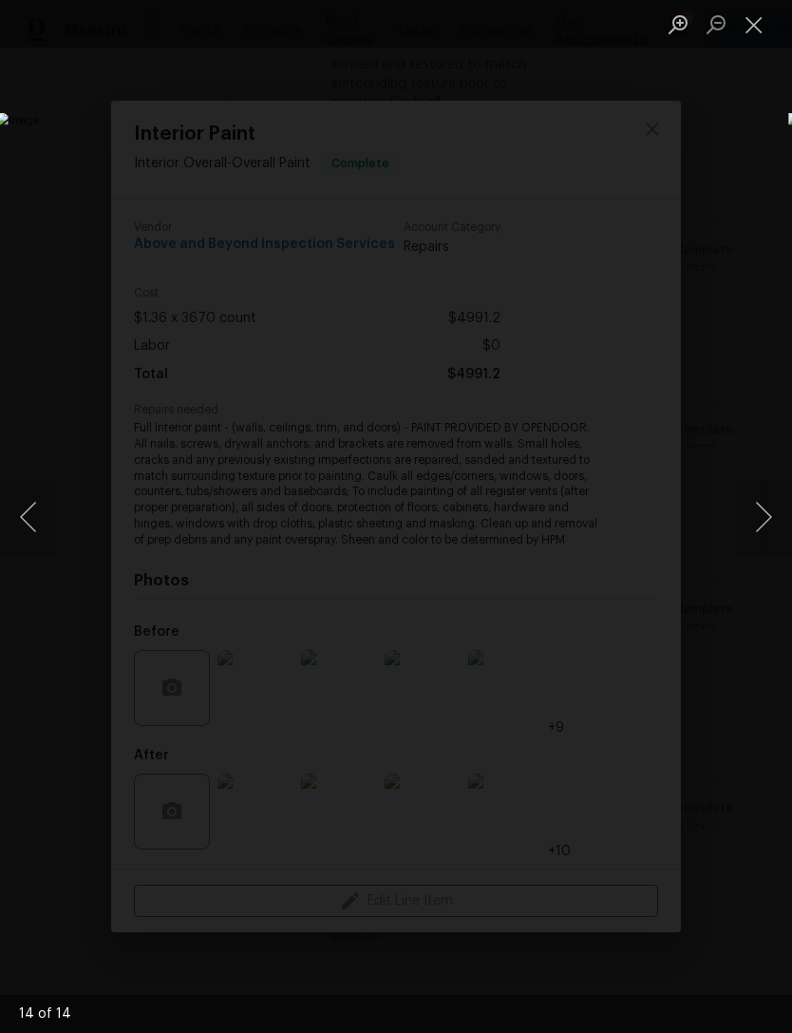
click at [767, 506] on button "Next image" at bounding box center [763, 517] width 57 height 76
click at [764, 506] on button "Next image" at bounding box center [763, 517] width 57 height 76
click at [760, 512] on button "Next image" at bounding box center [763, 517] width 57 height 76
click at [765, 510] on button "Next image" at bounding box center [763, 517] width 57 height 76
click at [766, 507] on button "Next image" at bounding box center [763, 517] width 57 height 76
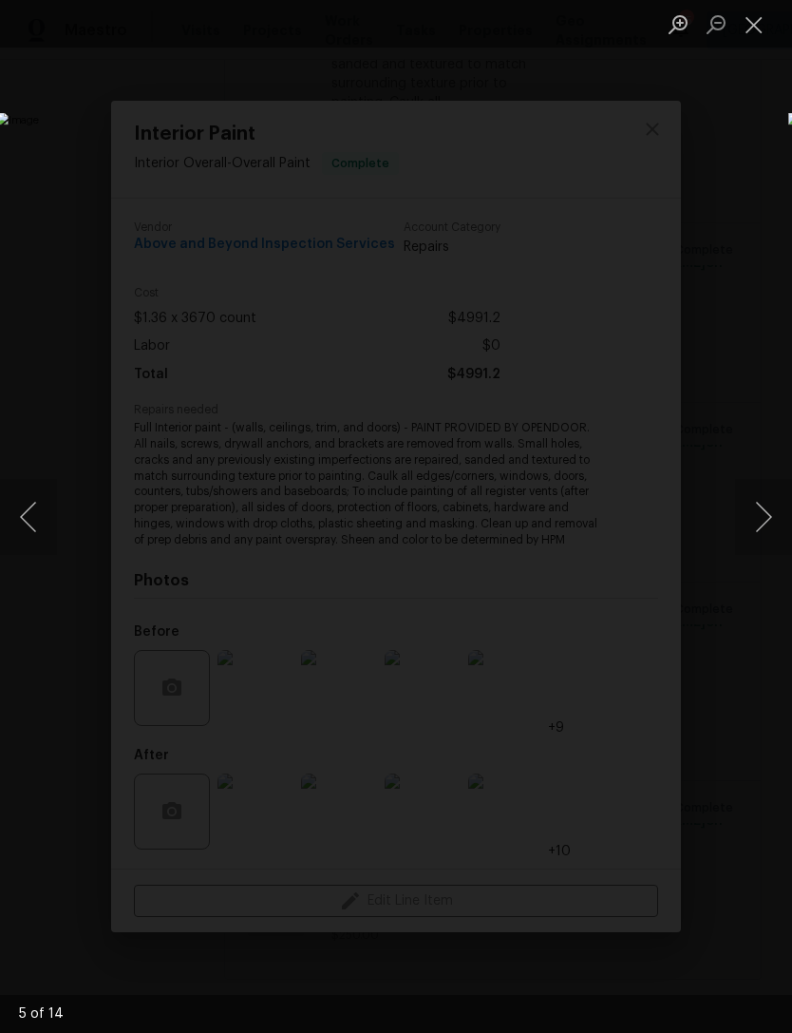
click at [768, 511] on button "Next image" at bounding box center [763, 517] width 57 height 76
click at [767, 511] on button "Next image" at bounding box center [763, 517] width 57 height 76
click at [770, 507] on button "Next image" at bounding box center [763, 517] width 57 height 76
click at [760, 520] on button "Next image" at bounding box center [763, 517] width 57 height 76
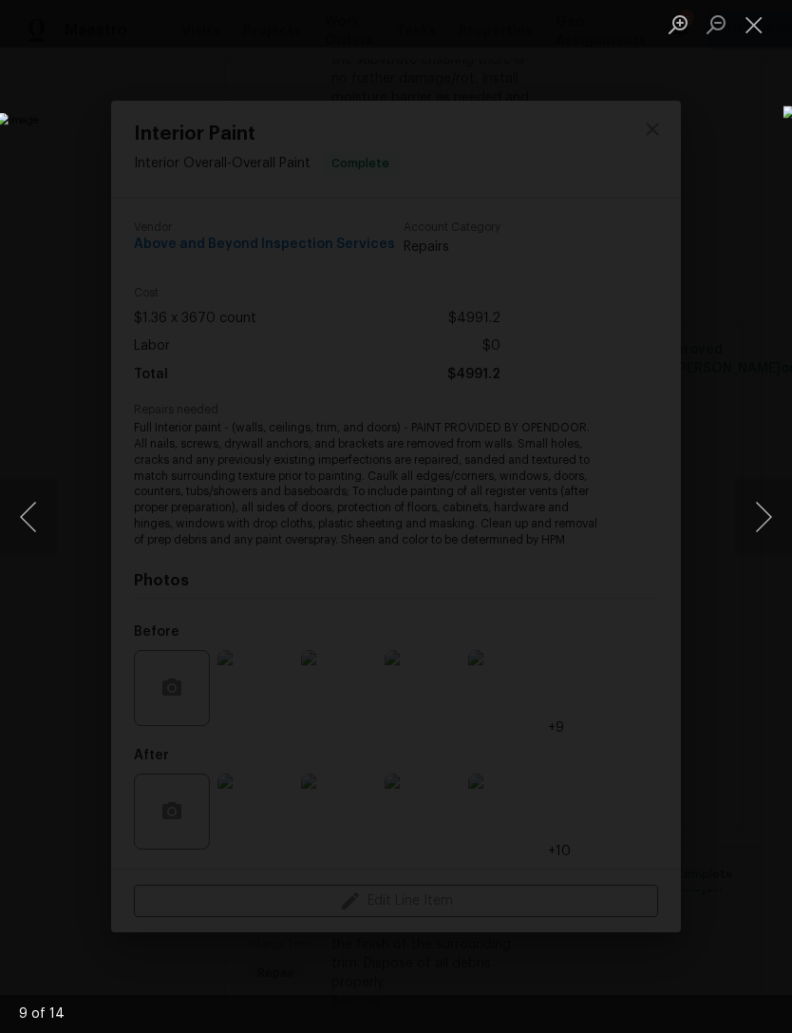
click at [767, 519] on button "Next image" at bounding box center [763, 517] width 57 height 76
click at [767, 536] on button "Next image" at bounding box center [763, 517] width 57 height 76
click at [763, 519] on button "Next image" at bounding box center [763, 517] width 57 height 76
